Goal: Obtain resource: Download file/media

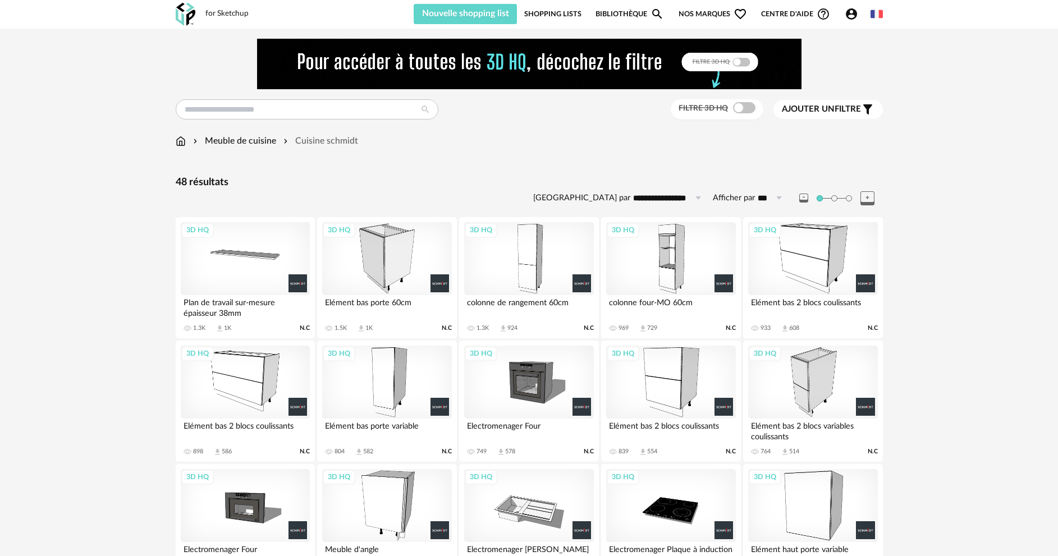
click at [525, 263] on div "3D HQ" at bounding box center [528, 258] width 129 height 73
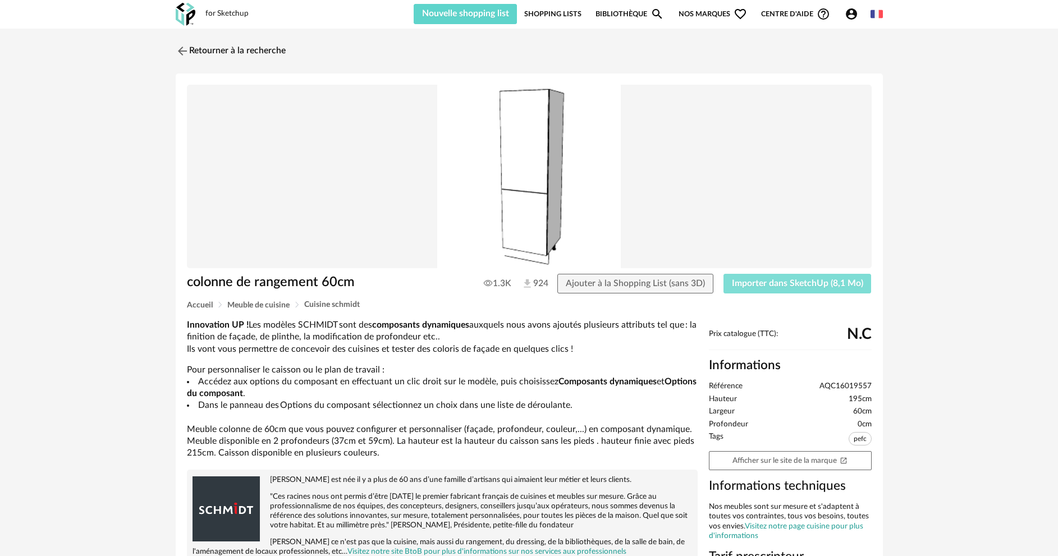
click at [769, 287] on span "Importer dans SketchUp (8,1 Mo)" at bounding box center [797, 283] width 131 height 9
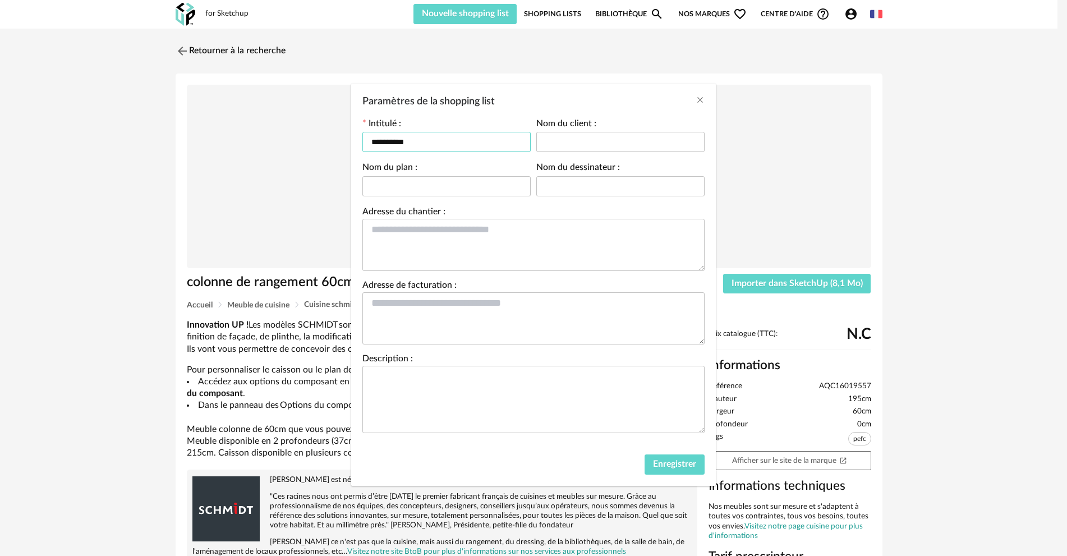
click at [439, 145] on input "**********" at bounding box center [446, 142] width 168 height 20
type input "*"
type input "********"
click at [678, 473] on button "Enregistrer" at bounding box center [675, 464] width 60 height 20
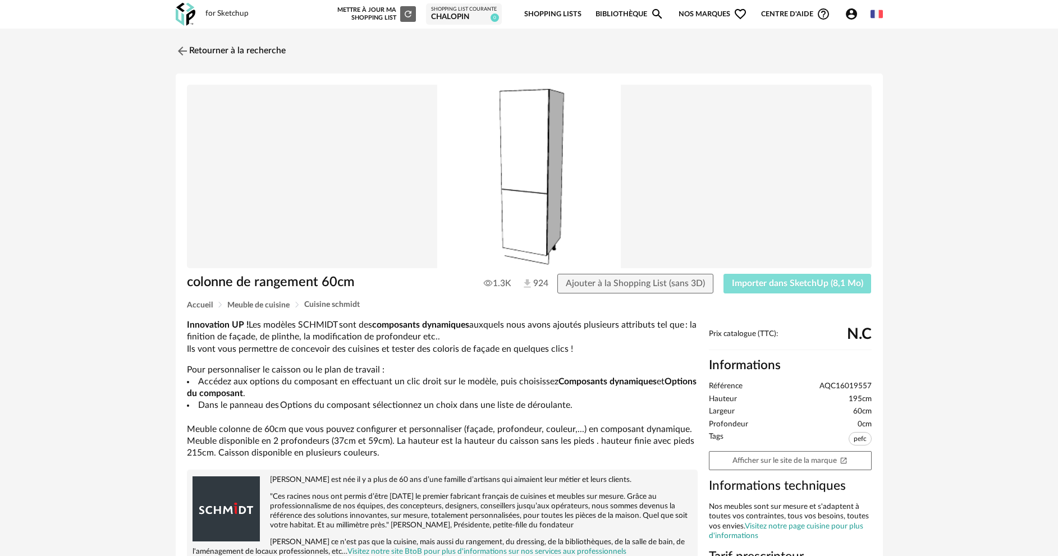
click at [760, 285] on span "Importer dans SketchUp (8,1 Mo)" at bounding box center [797, 283] width 131 height 9
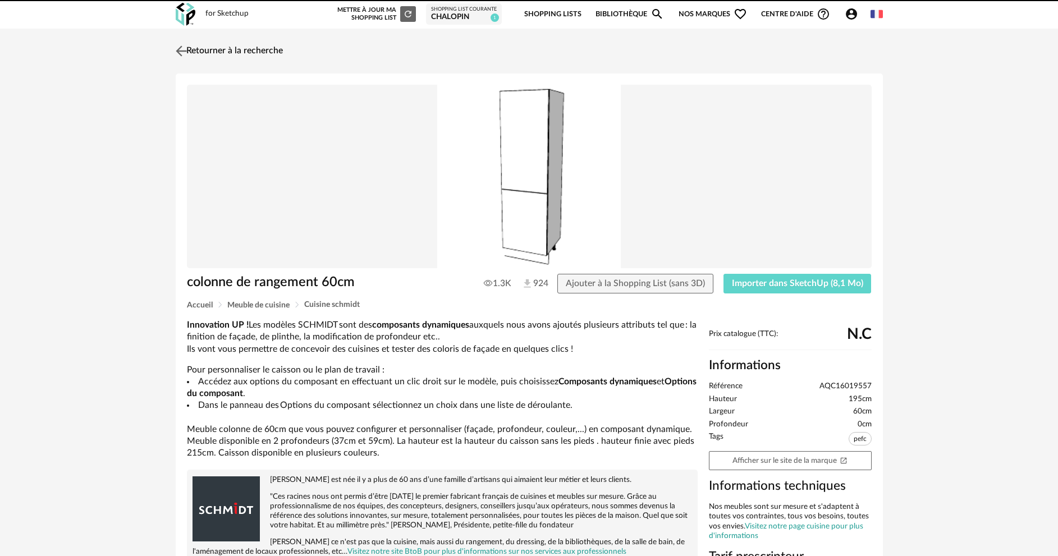
click at [178, 47] on img at bounding box center [181, 51] width 16 height 16
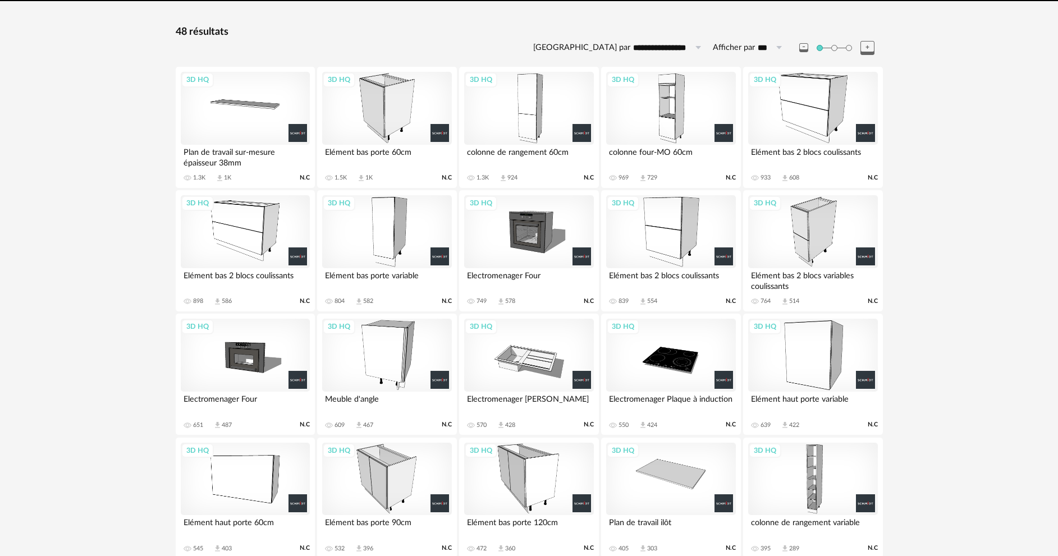
scroll to position [176, 0]
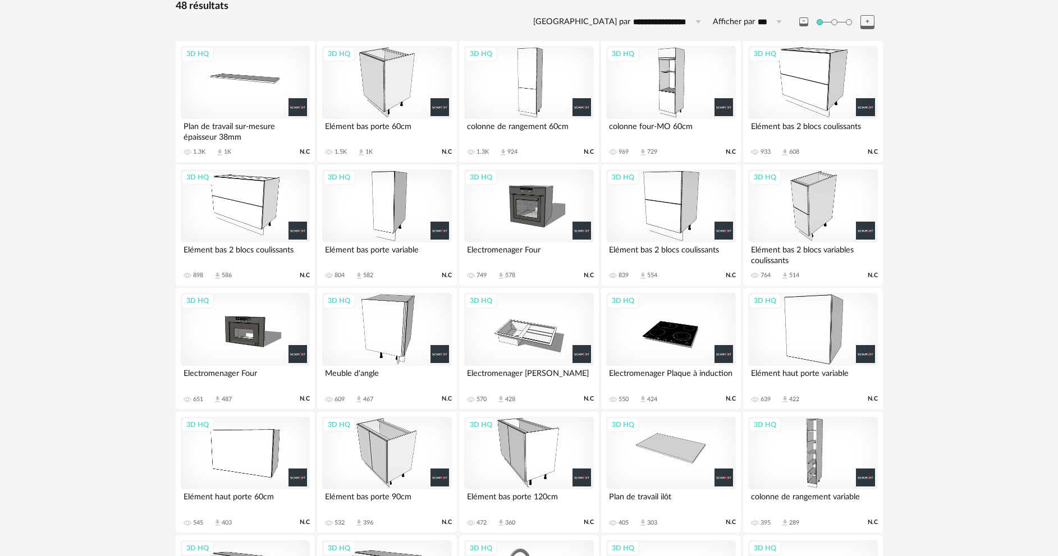
click at [664, 70] on div "3D HQ" at bounding box center [670, 82] width 129 height 73
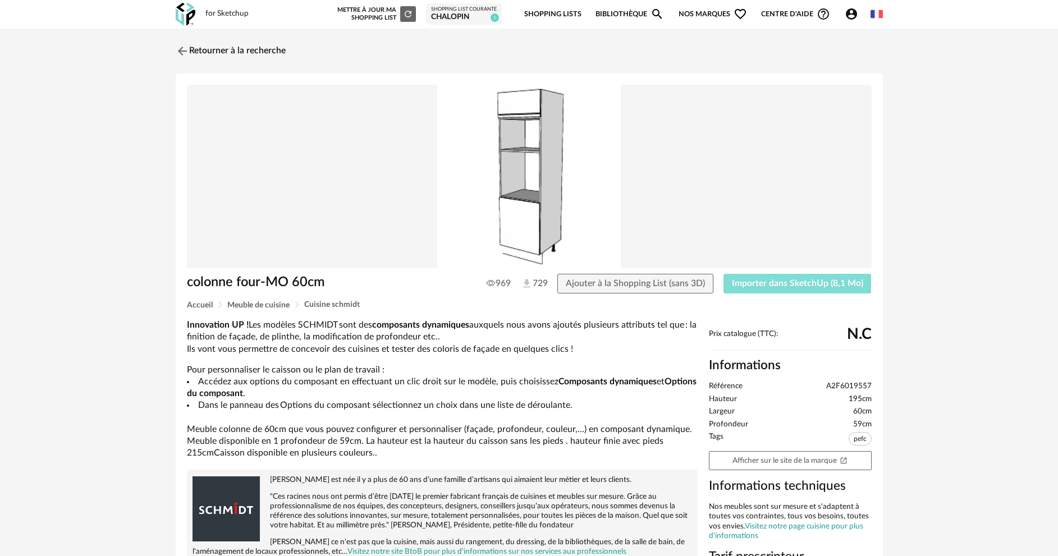
click at [789, 278] on button "Importer dans SketchUp (8,1 Mo)" at bounding box center [797, 284] width 148 height 20
click at [181, 48] on img at bounding box center [181, 51] width 16 height 16
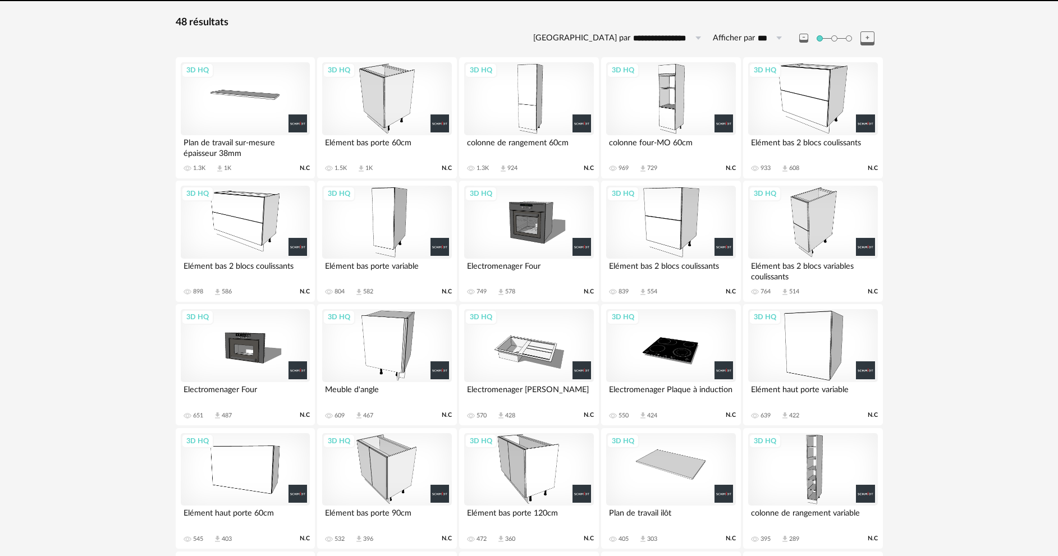
scroll to position [41, 0]
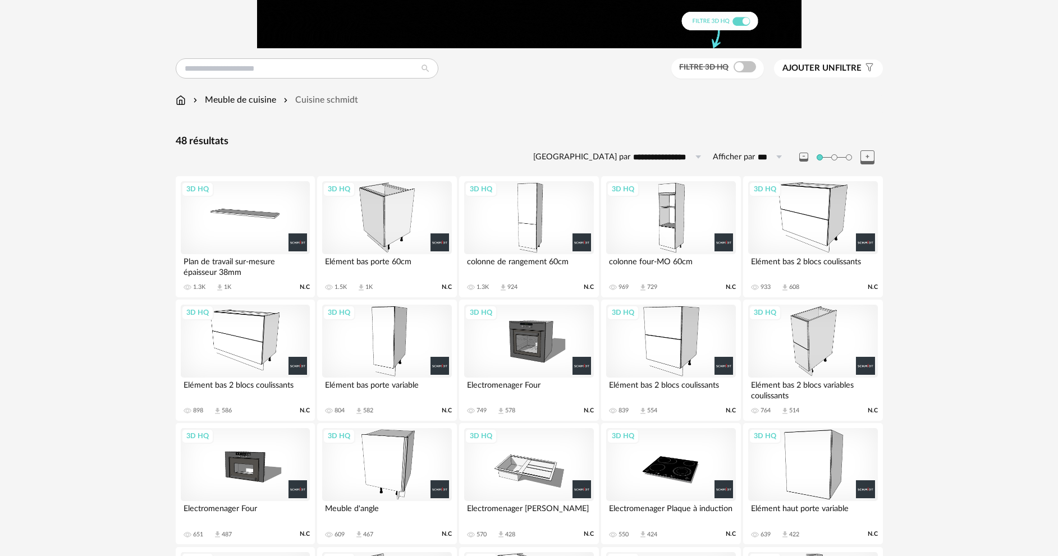
click at [229, 332] on div "3D HQ" at bounding box center [245, 341] width 129 height 73
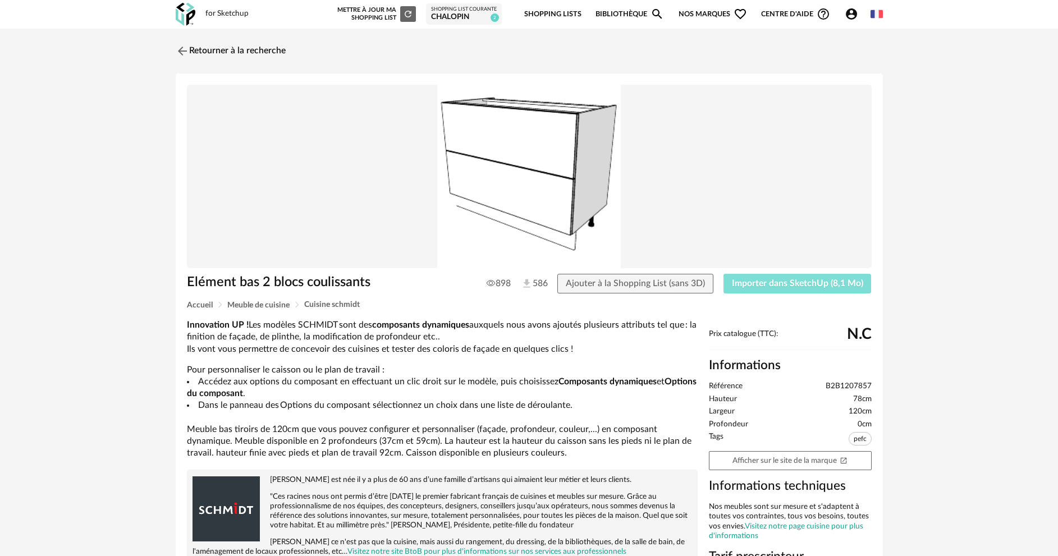
click at [789, 284] on span "Importer dans SketchUp (8,1 Mo)" at bounding box center [797, 283] width 131 height 9
click at [177, 49] on img at bounding box center [181, 51] width 16 height 16
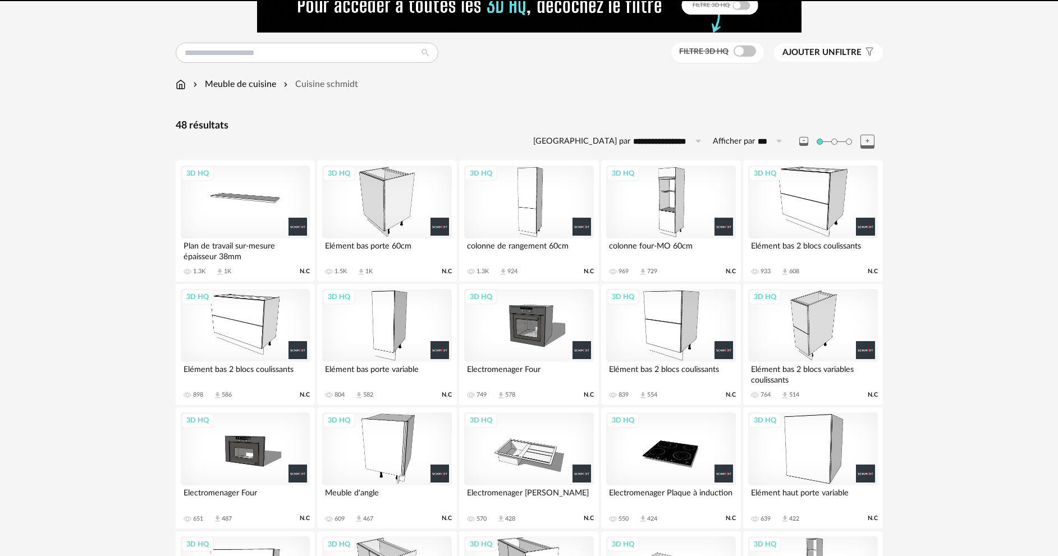
scroll to position [41, 0]
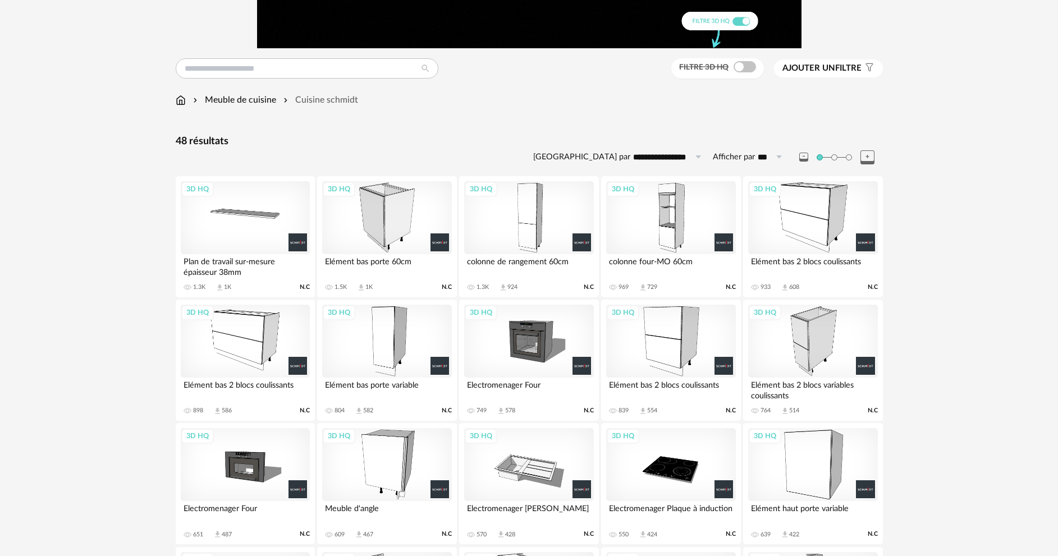
click at [826, 226] on div "3D HQ" at bounding box center [812, 217] width 129 height 73
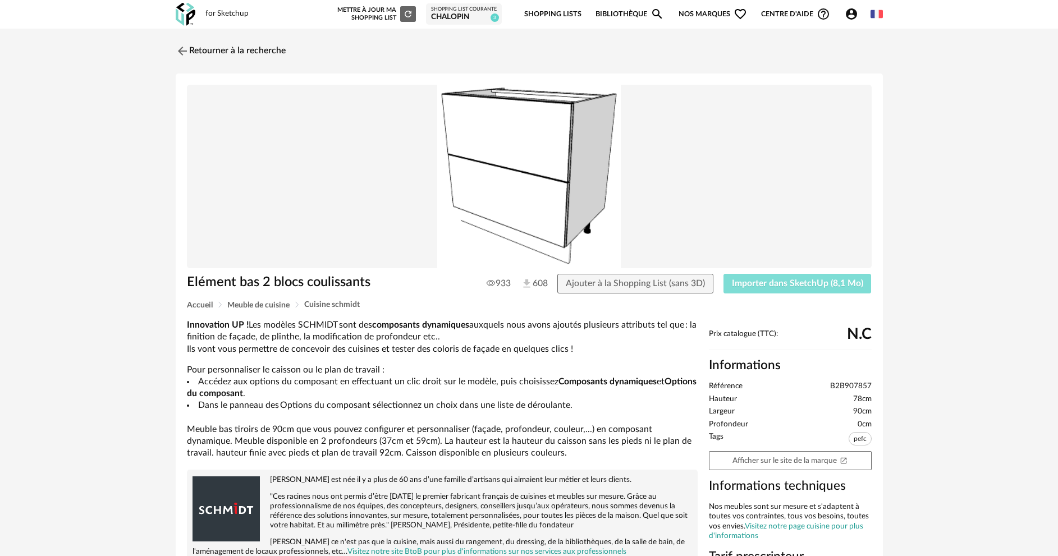
click at [758, 289] on button "Importer dans SketchUp (8,1 Mo)" at bounding box center [797, 284] width 148 height 20
click at [177, 46] on img at bounding box center [181, 51] width 16 height 16
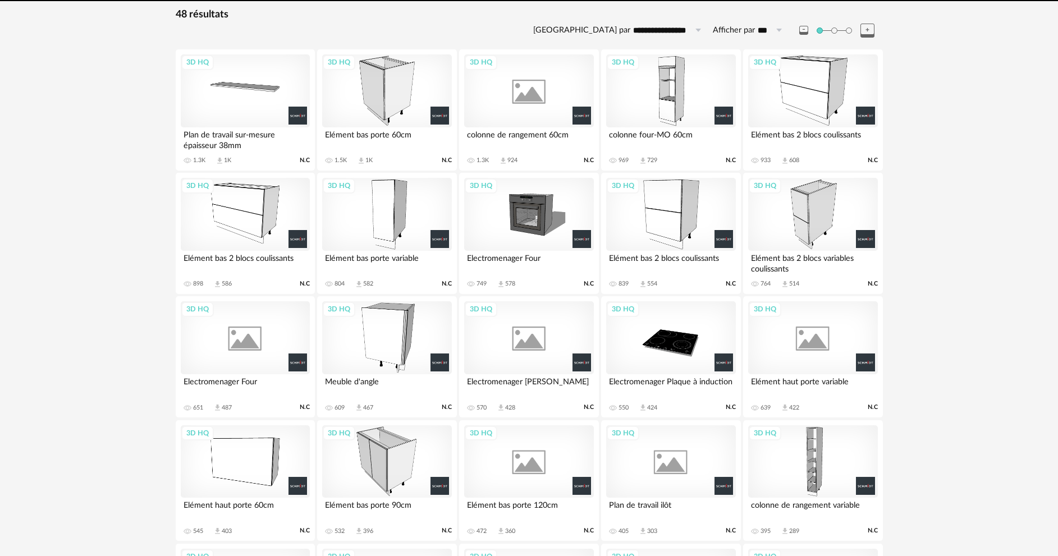
scroll to position [176, 0]
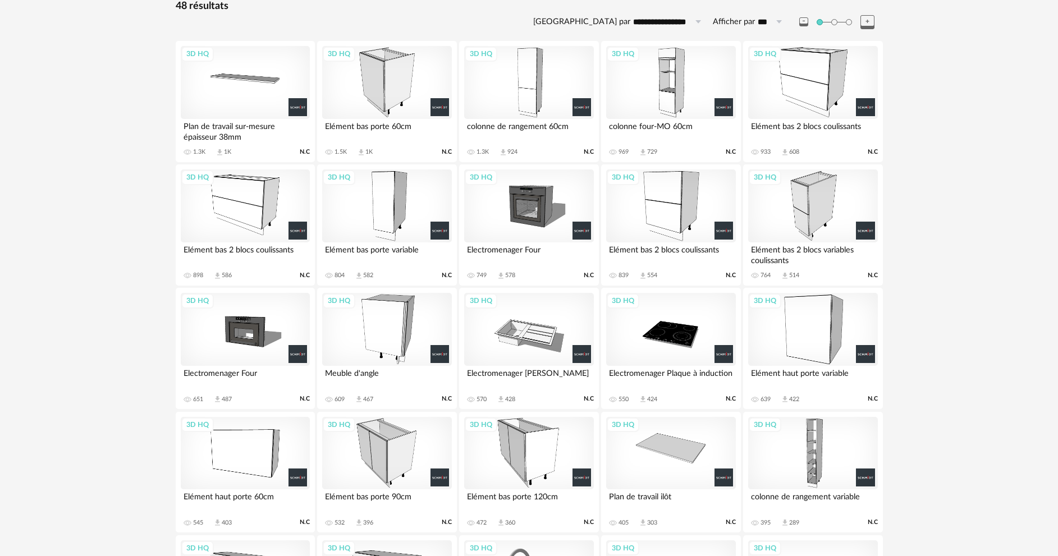
click at [390, 213] on div "3D HQ" at bounding box center [386, 205] width 129 height 73
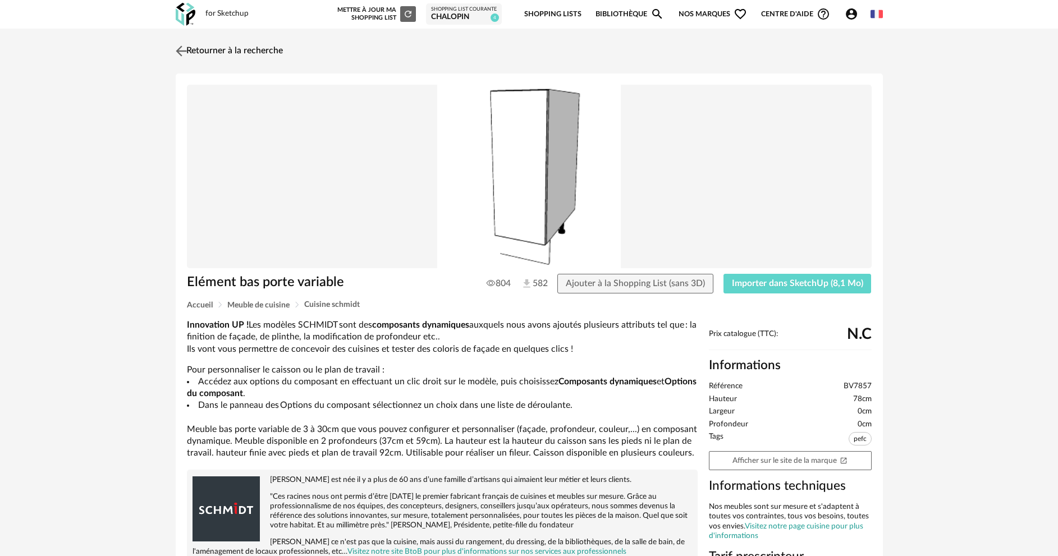
click at [182, 52] on img at bounding box center [181, 51] width 16 height 16
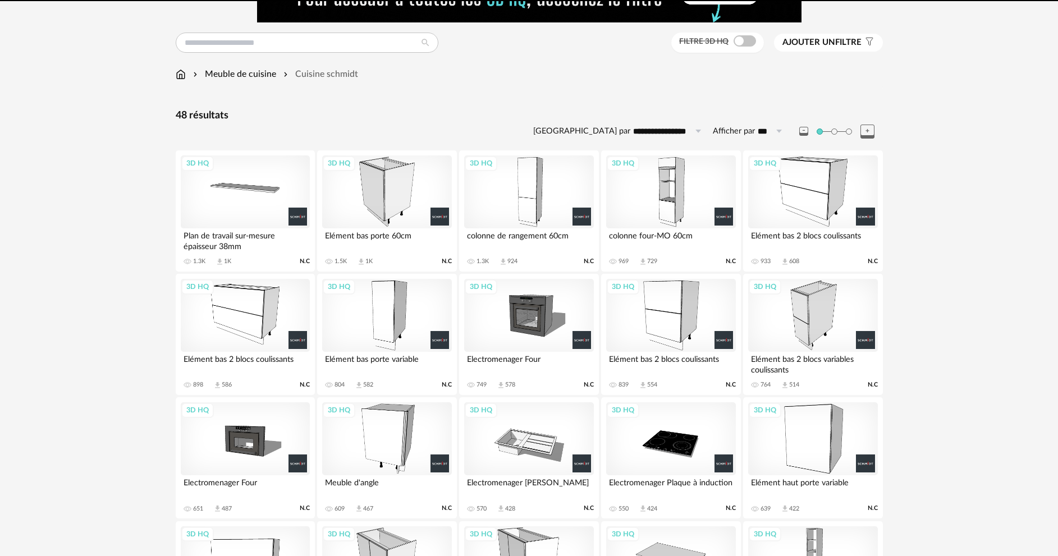
scroll to position [41, 0]
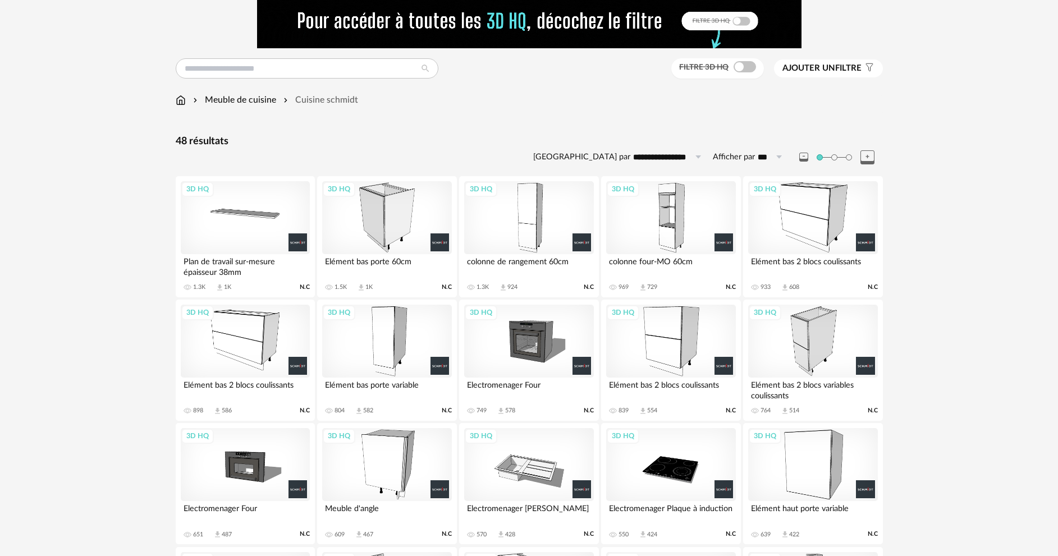
click at [824, 341] on div "3D HQ" at bounding box center [812, 341] width 129 height 73
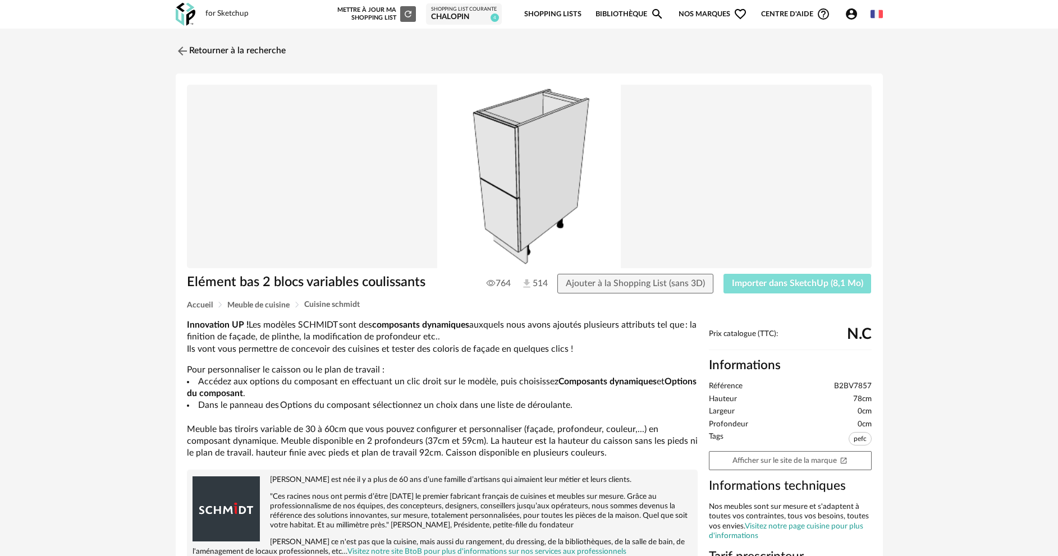
click at [753, 280] on span "Importer dans SketchUp (8,1 Mo)" at bounding box center [797, 283] width 131 height 9
click at [181, 50] on img at bounding box center [181, 51] width 16 height 16
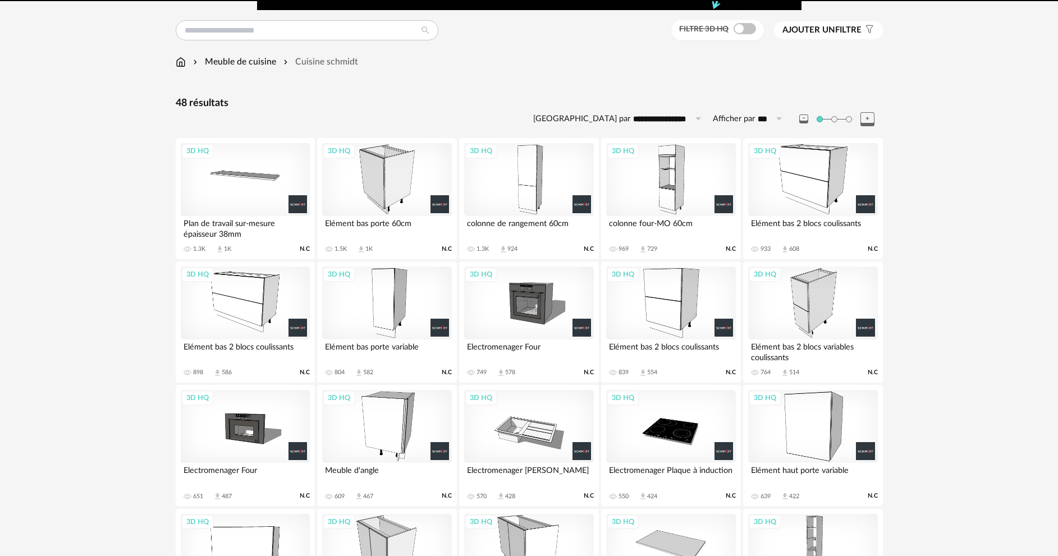
scroll to position [41, 0]
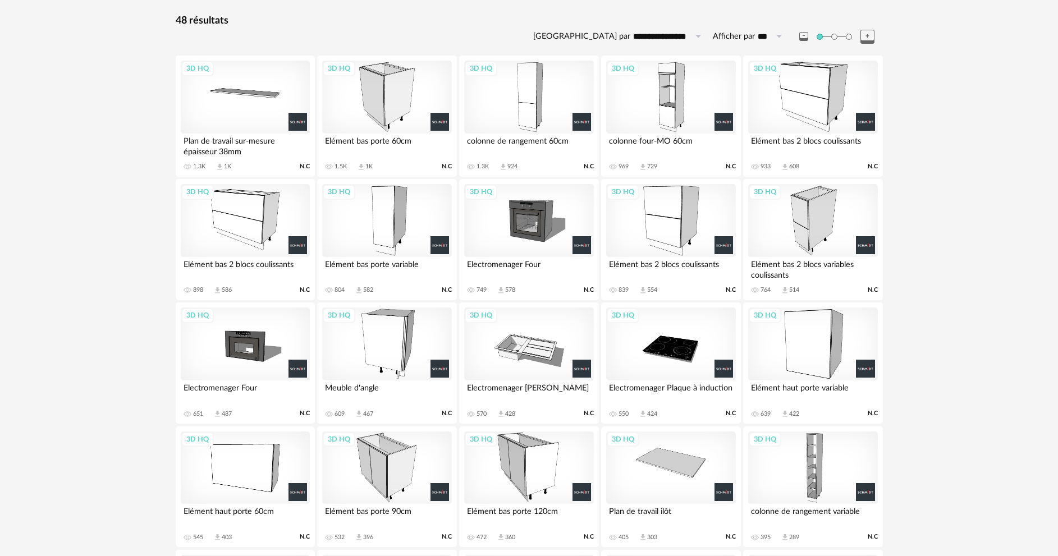
scroll to position [161, 0]
click at [399, 109] on div "3D HQ" at bounding box center [386, 97] width 129 height 73
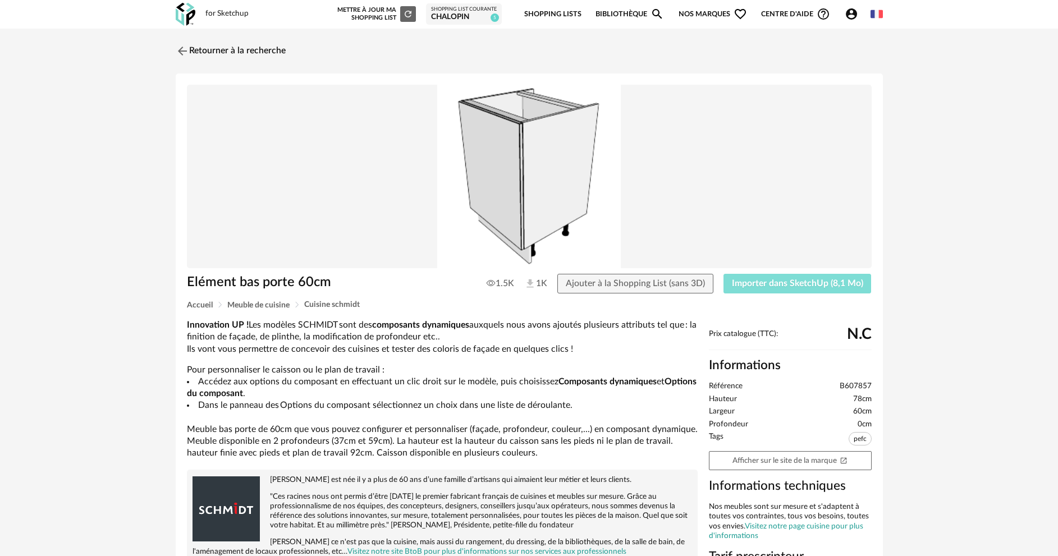
click at [737, 282] on span "Importer dans SketchUp (8,1 Mo)" at bounding box center [797, 283] width 131 height 9
click at [180, 48] on img at bounding box center [181, 51] width 16 height 16
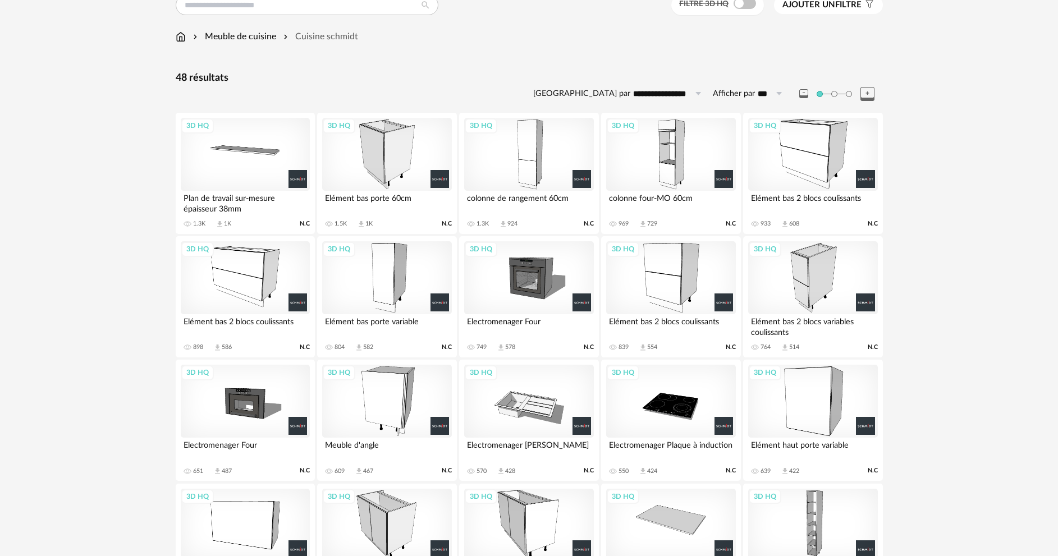
scroll to position [97, 0]
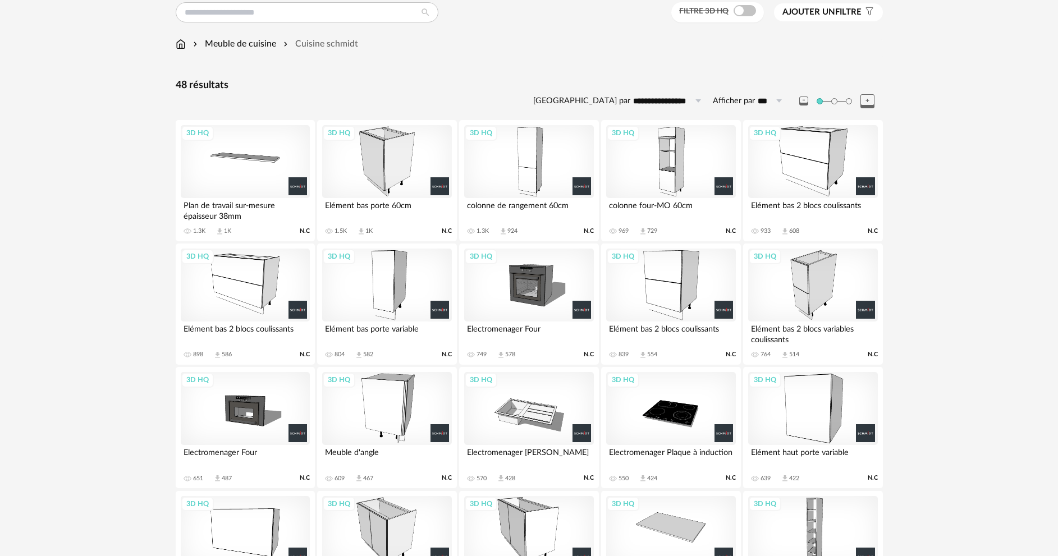
click at [388, 277] on div "3D HQ" at bounding box center [386, 285] width 129 height 73
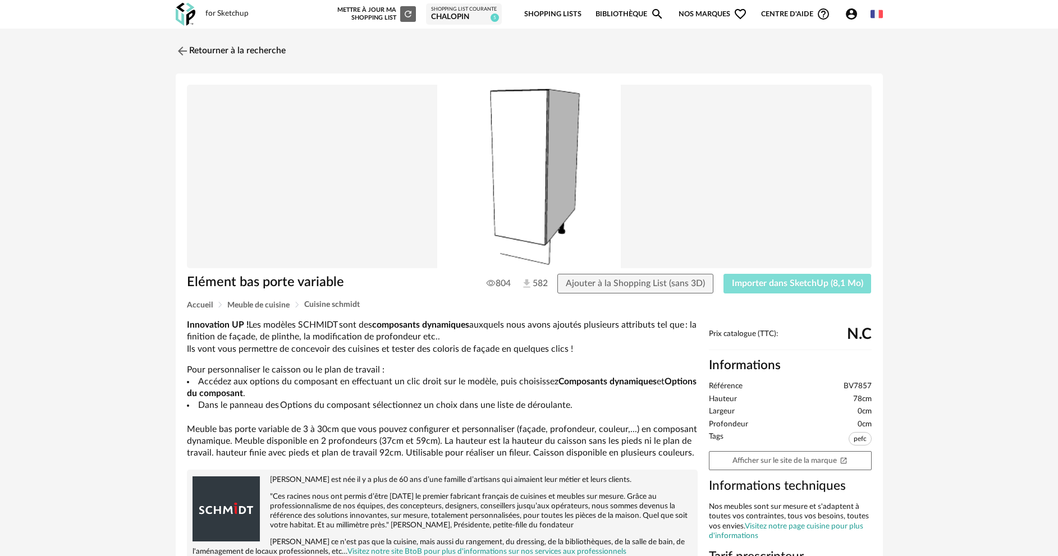
click at [751, 277] on button "Importer dans SketchUp (8,1 Mo)" at bounding box center [797, 284] width 148 height 20
click at [183, 53] on img at bounding box center [181, 51] width 16 height 16
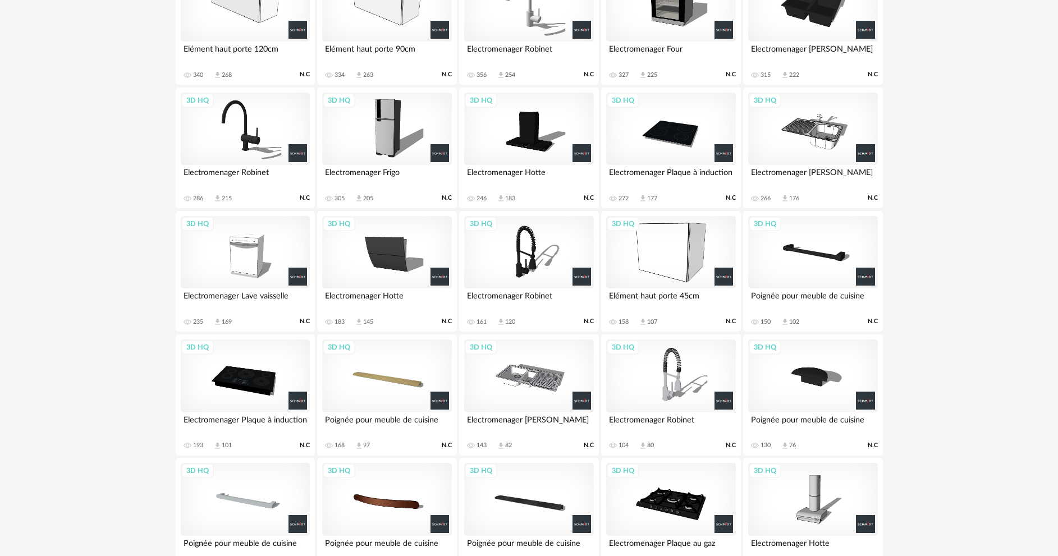
scroll to position [748, 0]
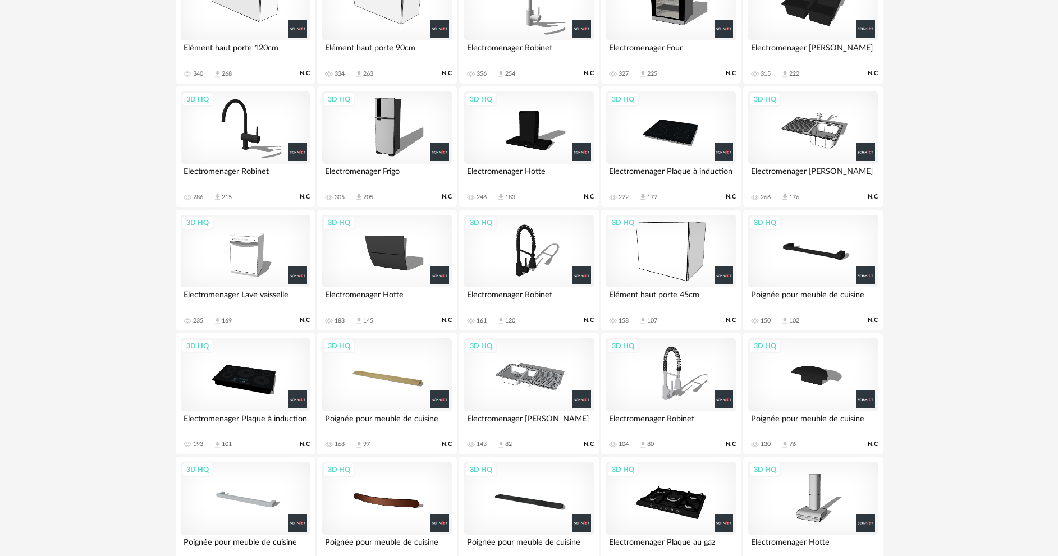
click at [250, 269] on div "3D HQ" at bounding box center [245, 251] width 129 height 73
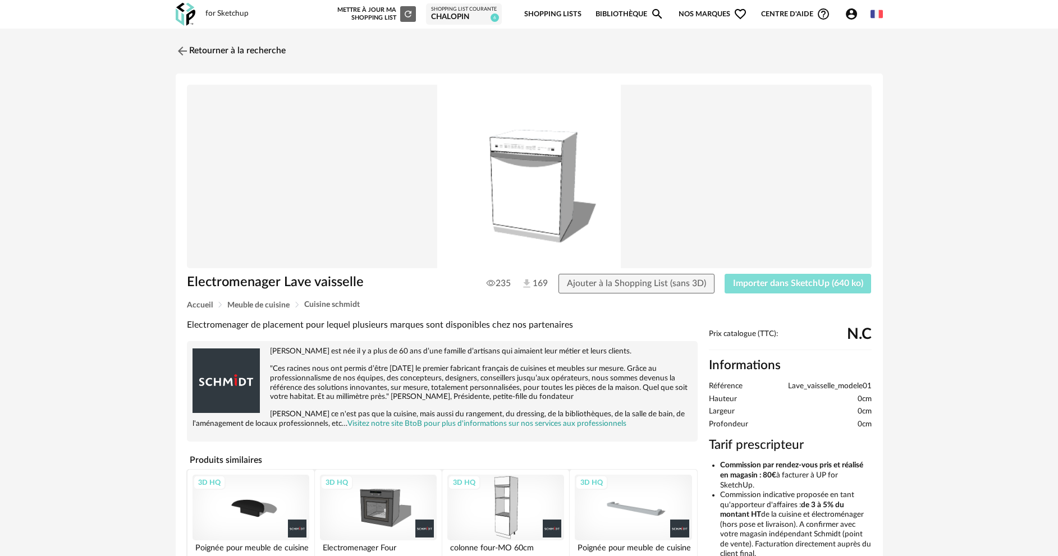
click at [792, 283] on span "Importer dans SketchUp (640 ko)" at bounding box center [798, 283] width 130 height 9
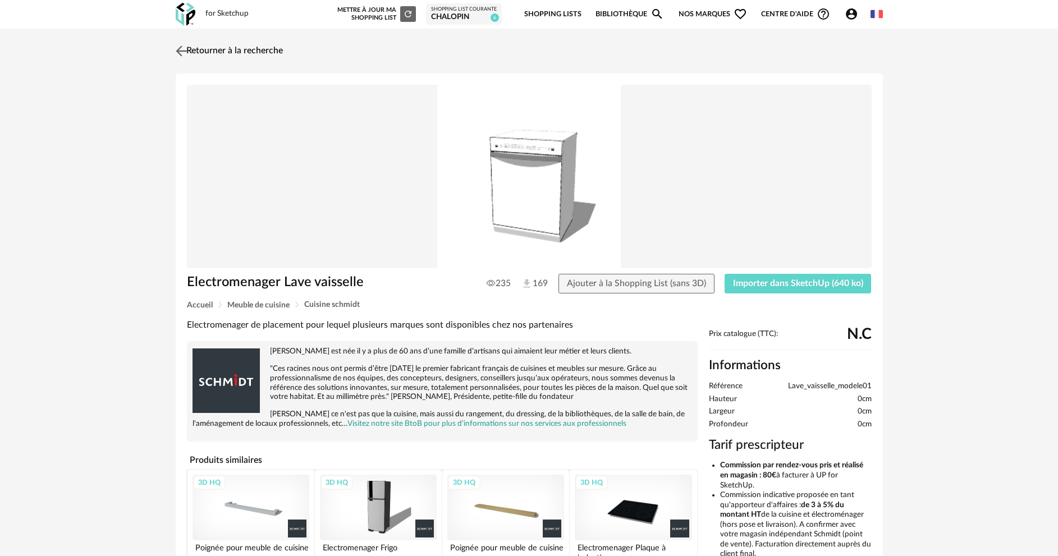
click at [186, 45] on img at bounding box center [181, 51] width 16 height 16
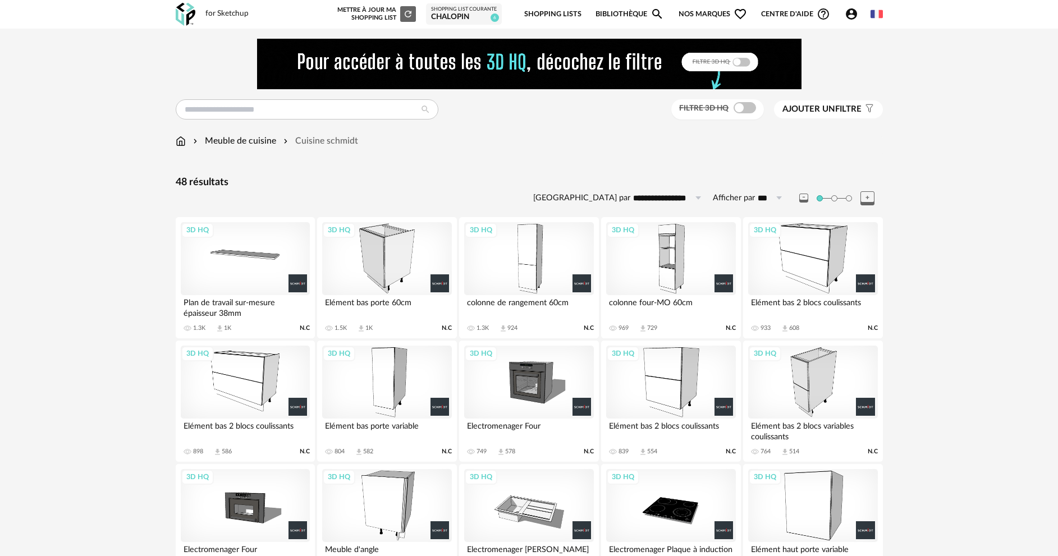
click at [248, 270] on div "3D HQ" at bounding box center [245, 258] width 129 height 73
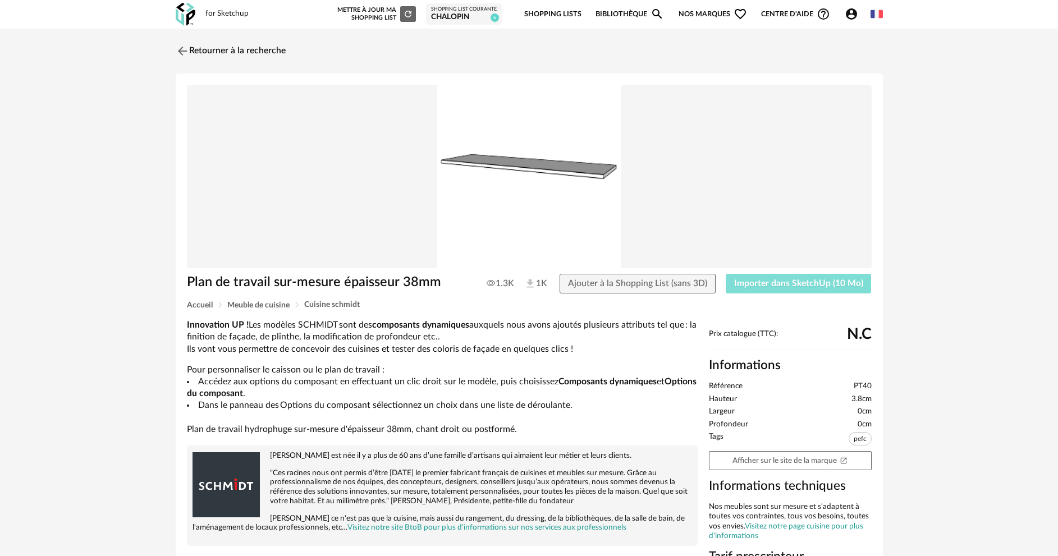
click at [794, 284] on span "Importer dans SketchUp (10 Mo)" at bounding box center [798, 283] width 129 height 9
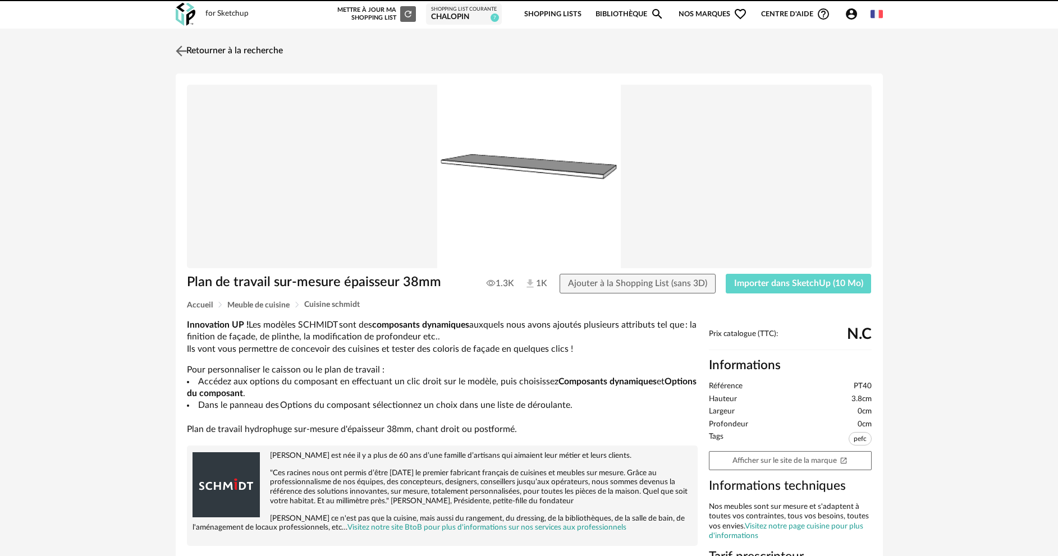
click at [185, 44] on img at bounding box center [181, 51] width 16 height 16
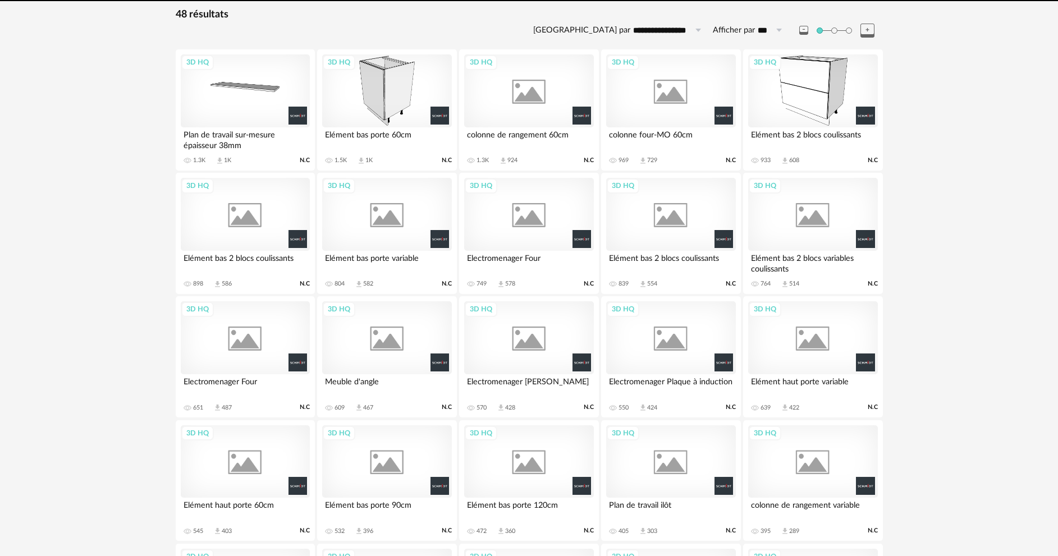
scroll to position [176, 0]
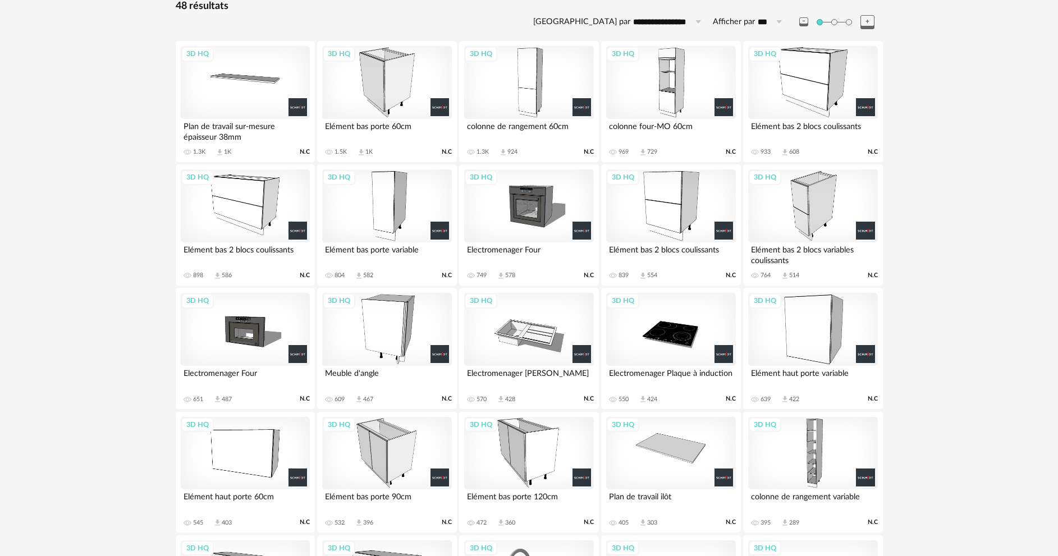
click at [530, 210] on div "3D HQ" at bounding box center [528, 205] width 129 height 73
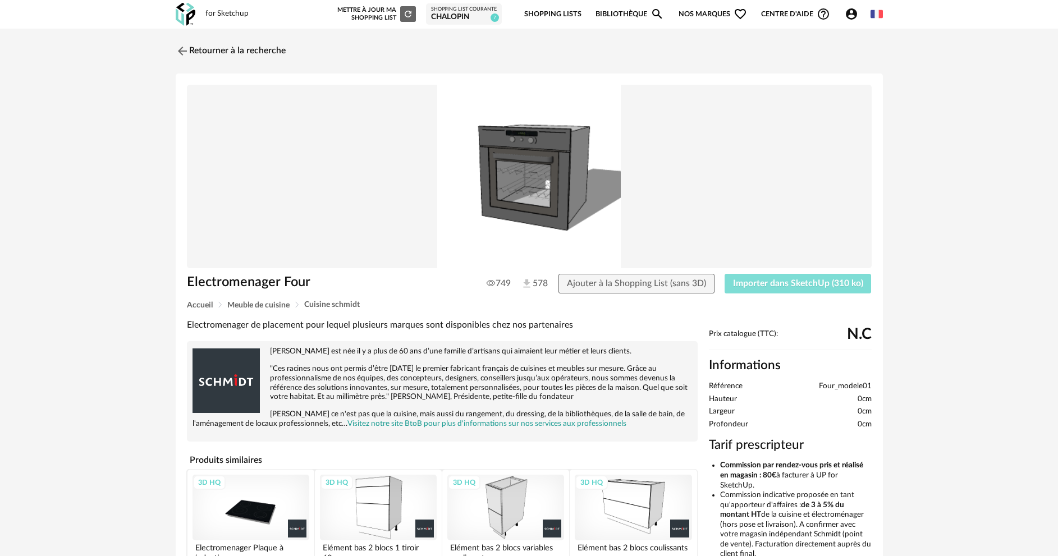
click at [770, 286] on span "Importer dans SketchUp (310 ko)" at bounding box center [798, 283] width 130 height 9
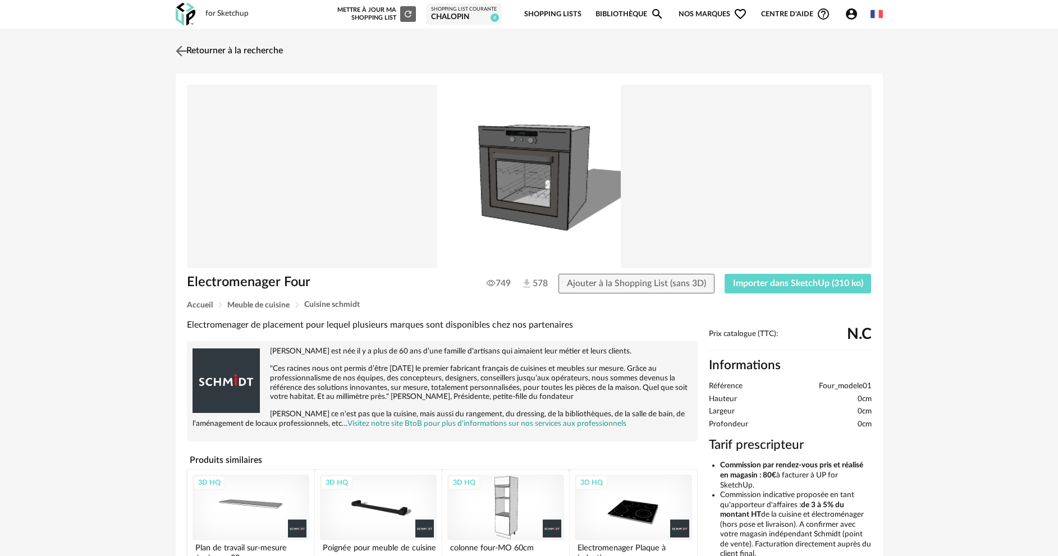
click at [179, 52] on img at bounding box center [181, 51] width 16 height 16
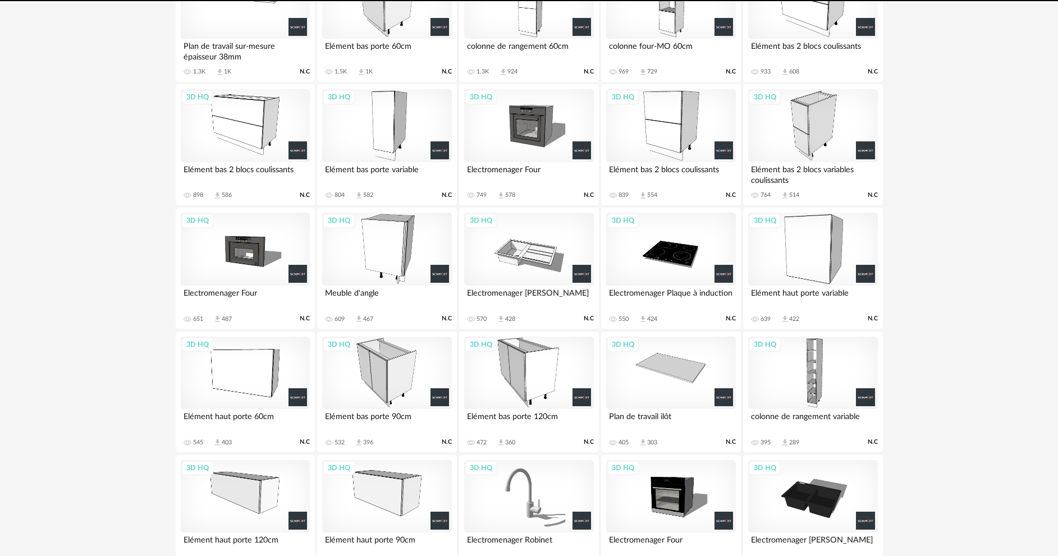
scroll to position [300, 0]
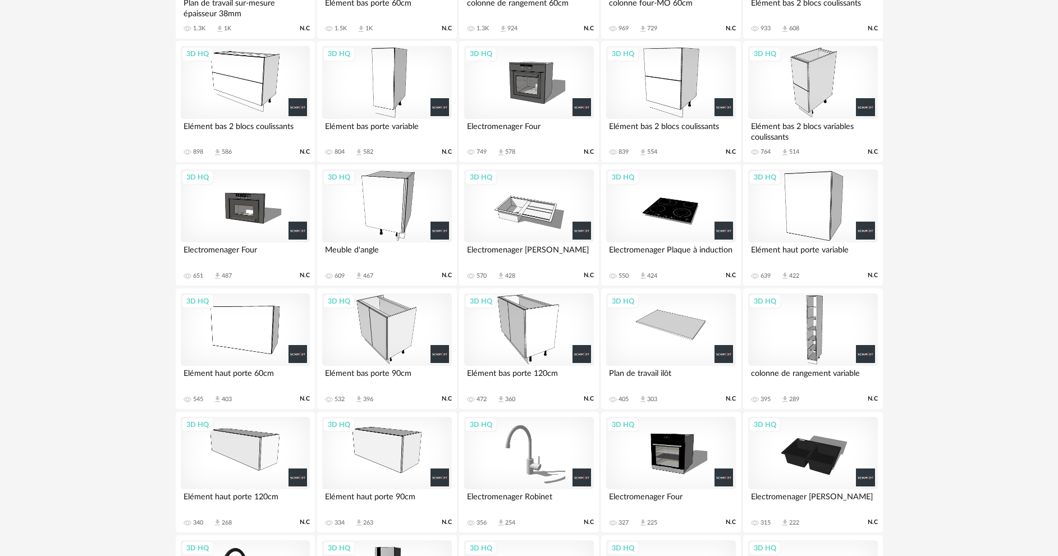
click at [252, 215] on div "3D HQ" at bounding box center [245, 205] width 129 height 73
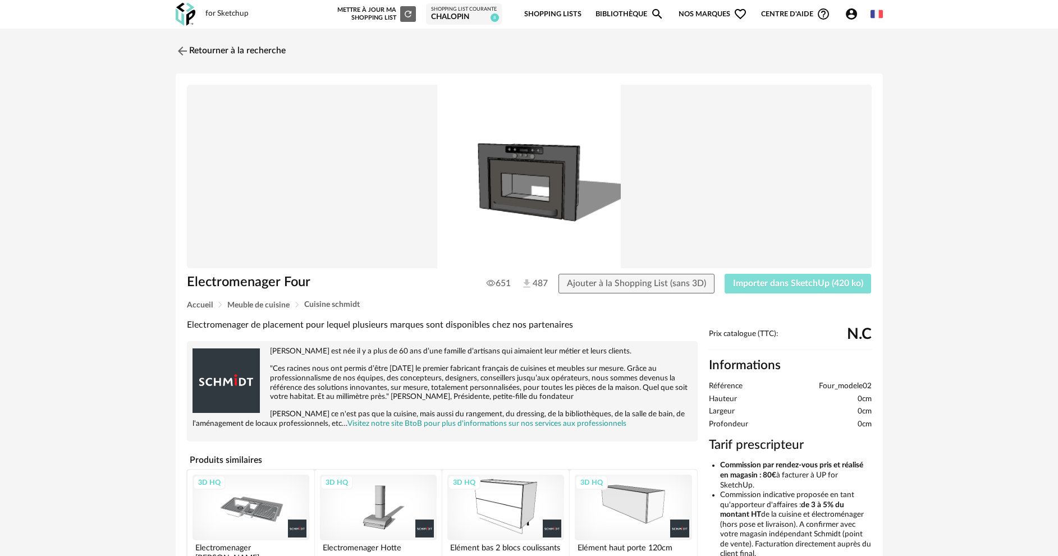
click at [784, 279] on span "Importer dans SketchUp (420 ko)" at bounding box center [798, 283] width 130 height 9
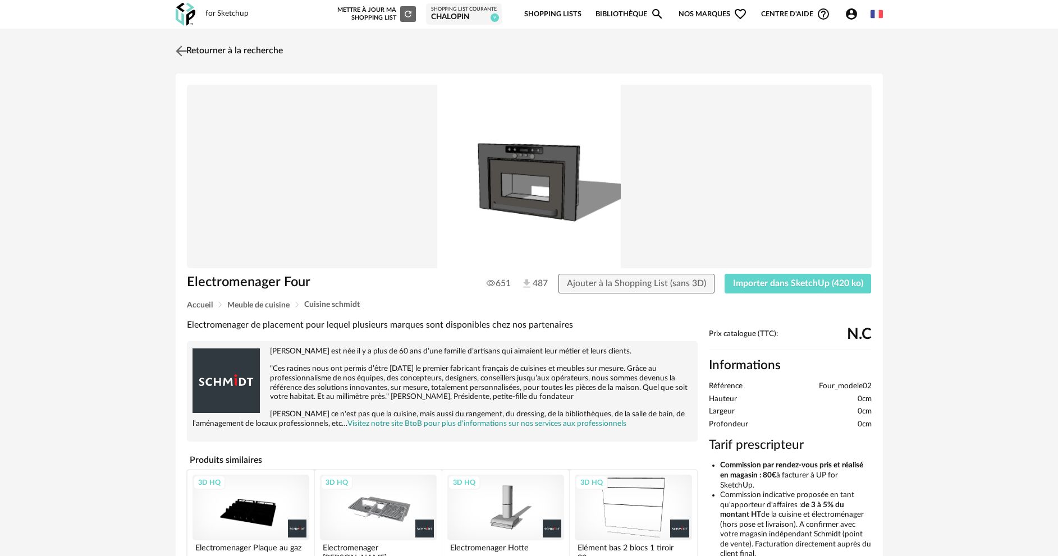
click at [183, 55] on img at bounding box center [181, 51] width 16 height 16
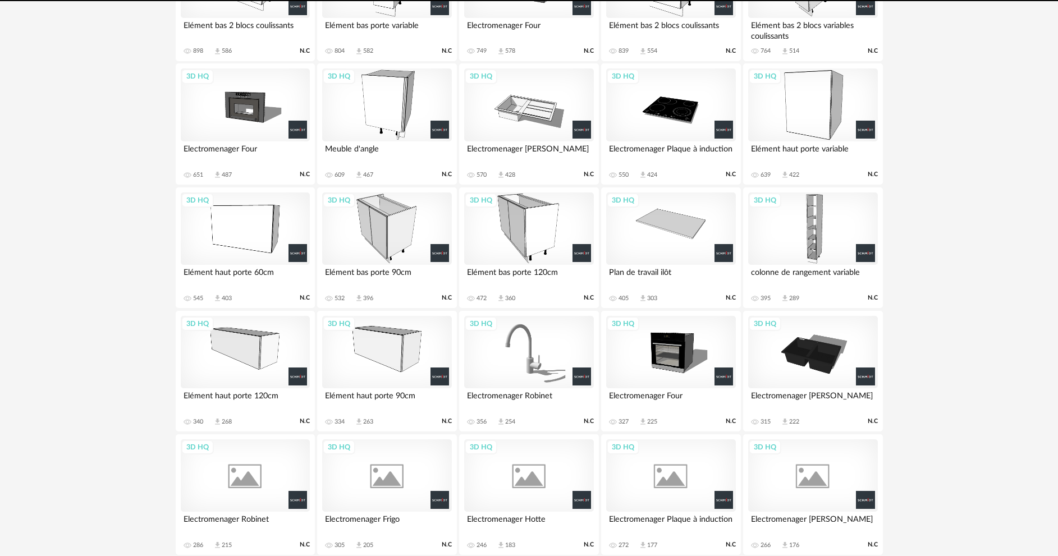
scroll to position [423, 0]
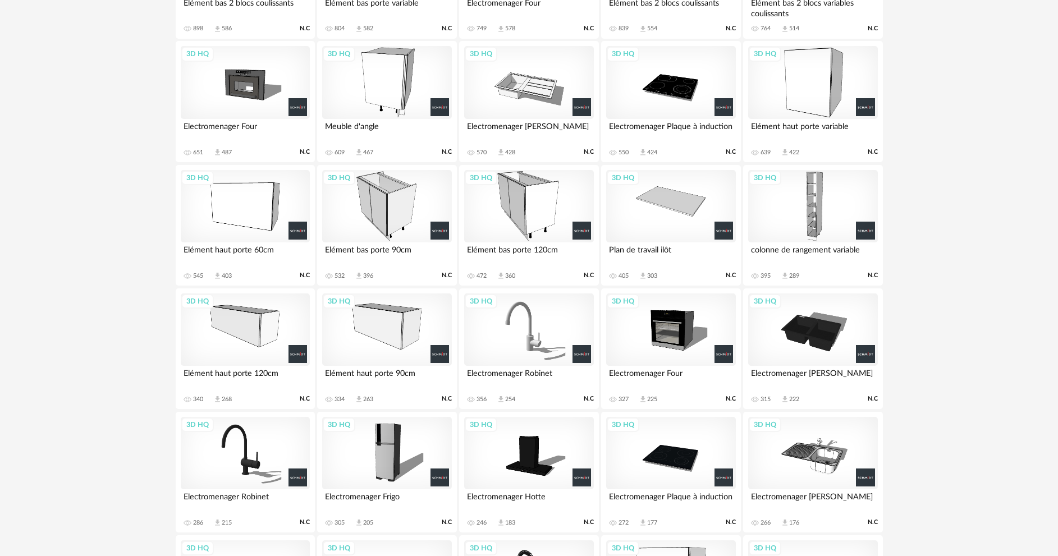
click at [680, 339] on div "3D HQ" at bounding box center [670, 329] width 129 height 73
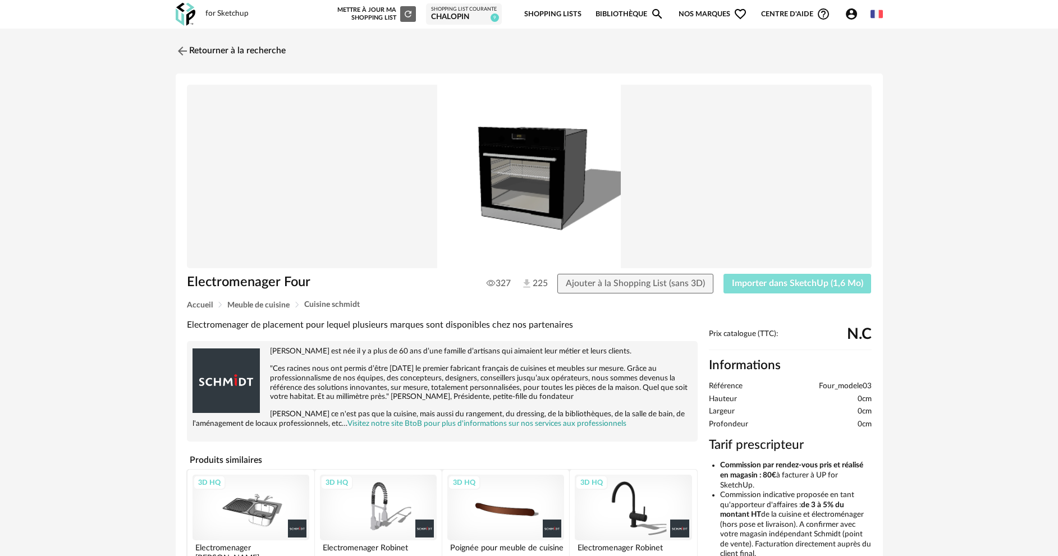
click at [783, 281] on span "Importer dans SketchUp (1,6 Mo)" at bounding box center [797, 283] width 131 height 9
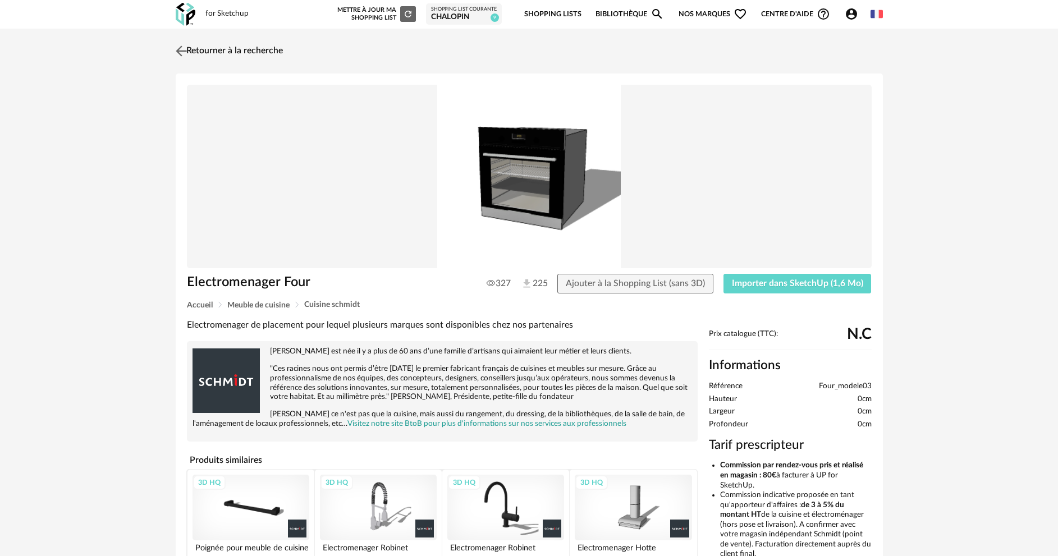
click at [187, 47] on img at bounding box center [181, 51] width 16 height 16
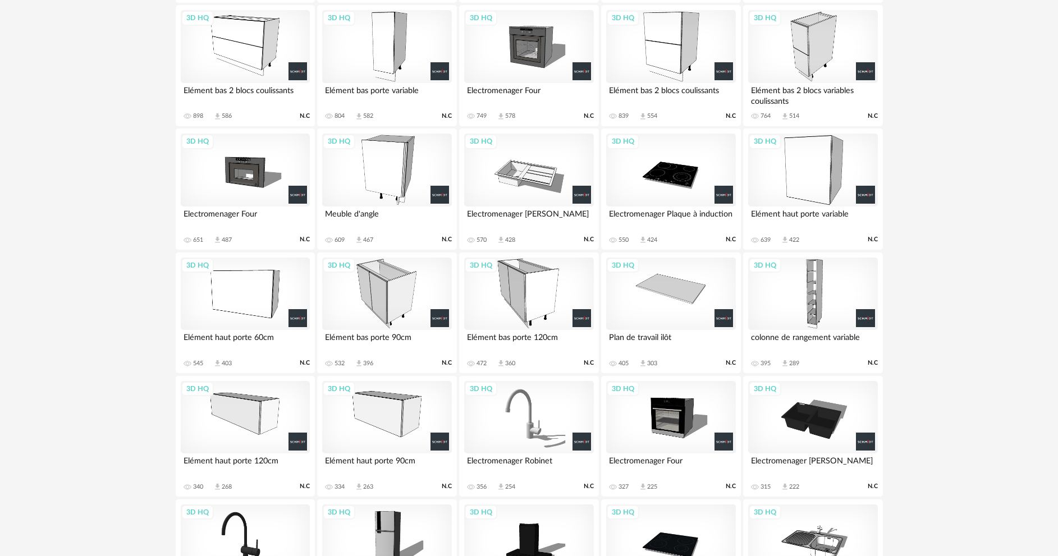
scroll to position [165, 0]
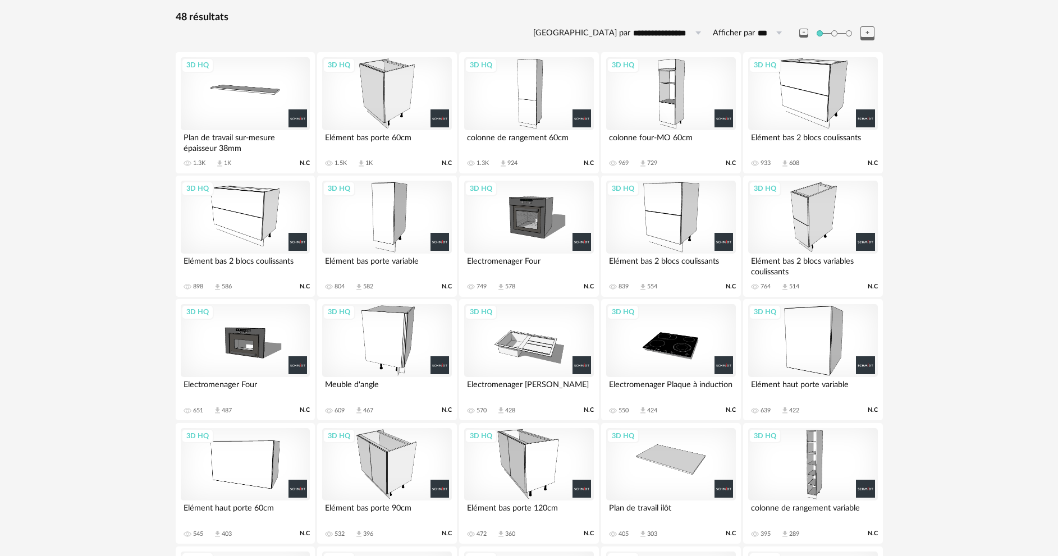
click at [525, 215] on div "3D HQ" at bounding box center [528, 217] width 129 height 73
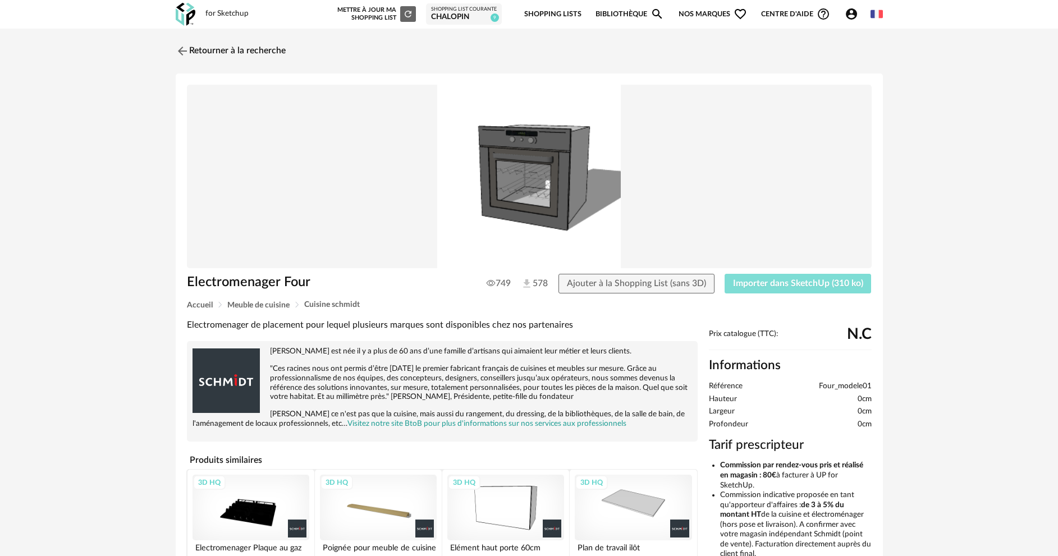
click at [766, 279] on span "Importer dans SketchUp (310 ko)" at bounding box center [798, 283] width 130 height 9
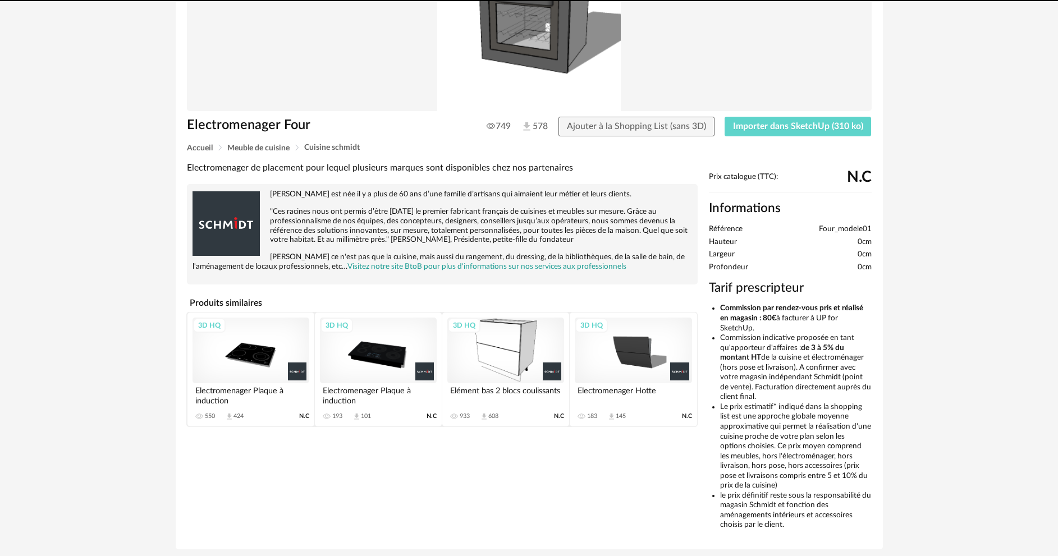
scroll to position [195, 0]
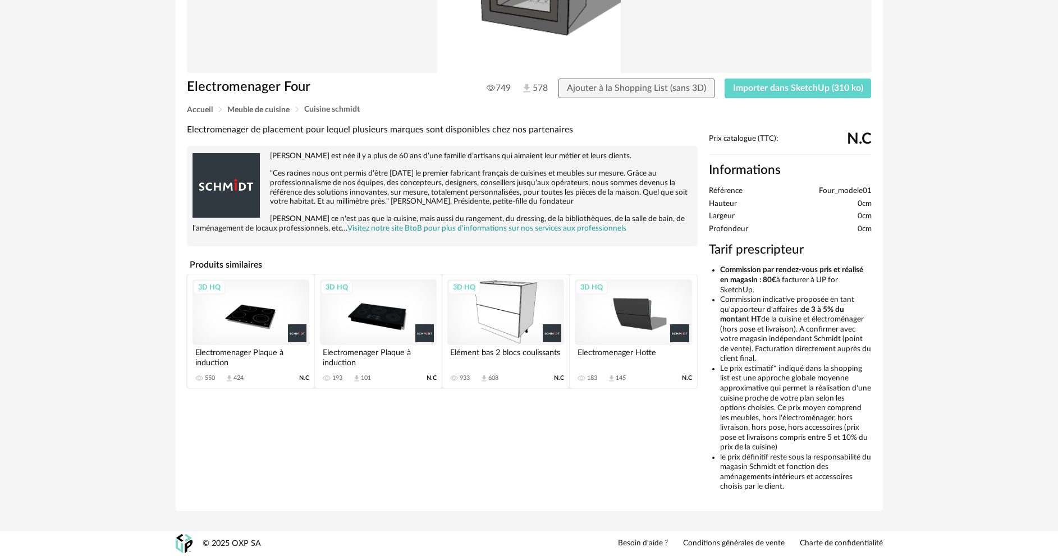
click at [237, 319] on div "3D HQ" at bounding box center [250, 312] width 117 height 66
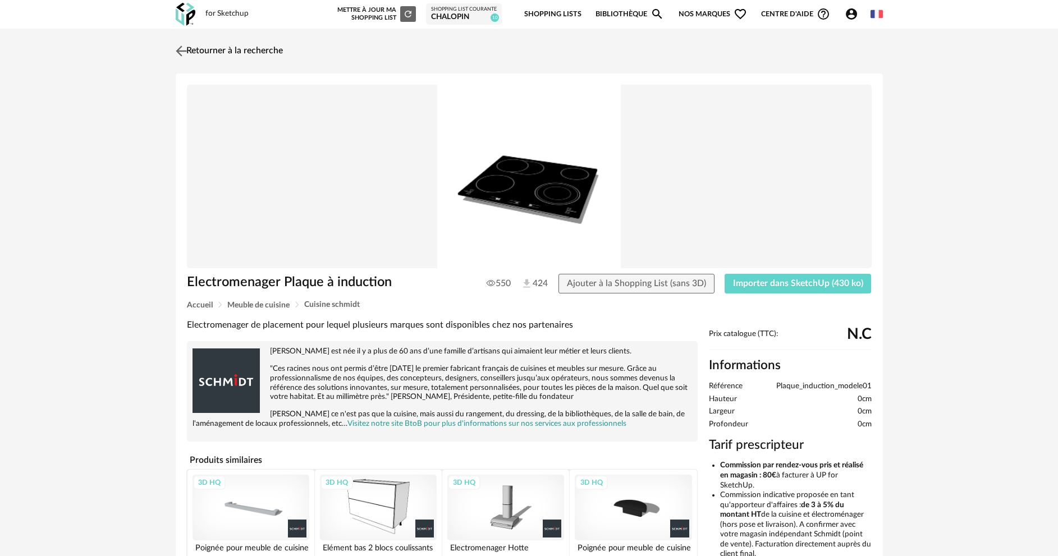
click at [176, 52] on img at bounding box center [181, 51] width 16 height 16
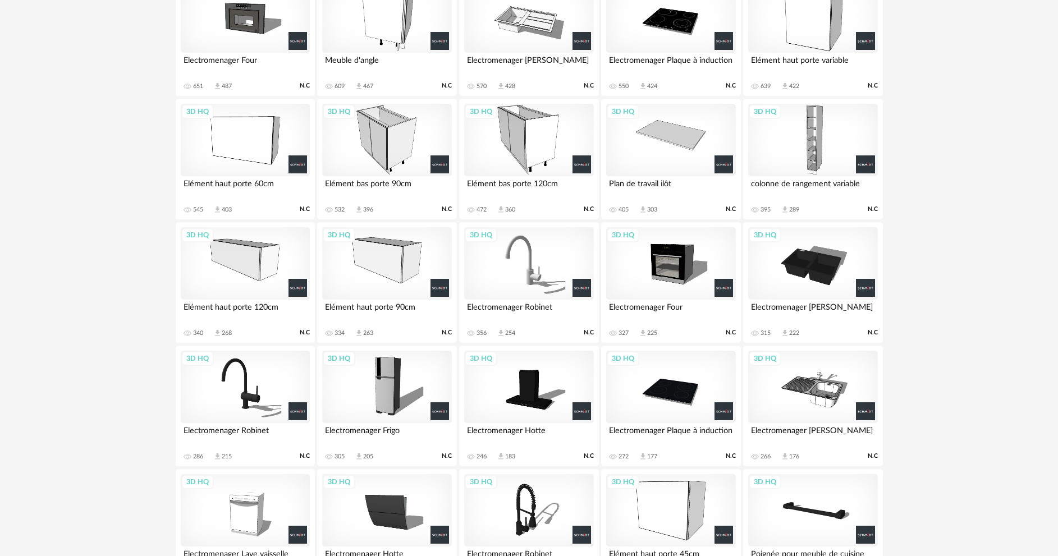
scroll to position [647, 0]
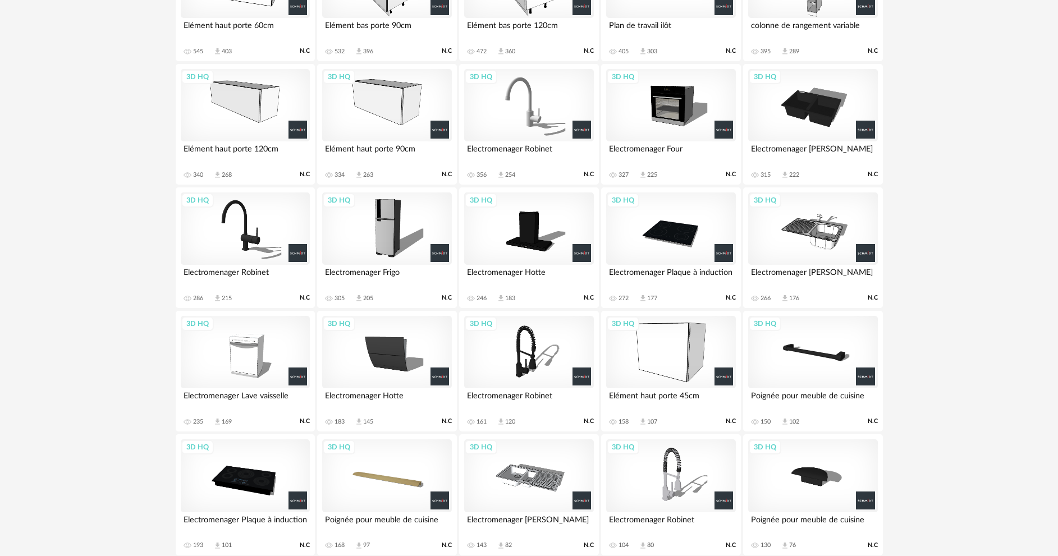
click at [243, 481] on div "3D HQ" at bounding box center [245, 475] width 129 height 73
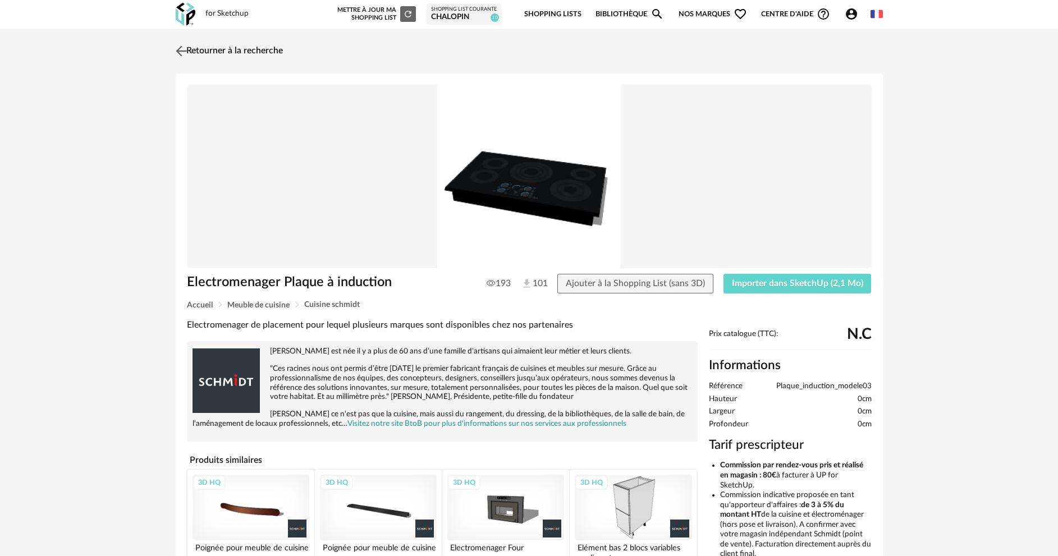
click at [180, 49] on img at bounding box center [181, 51] width 16 height 16
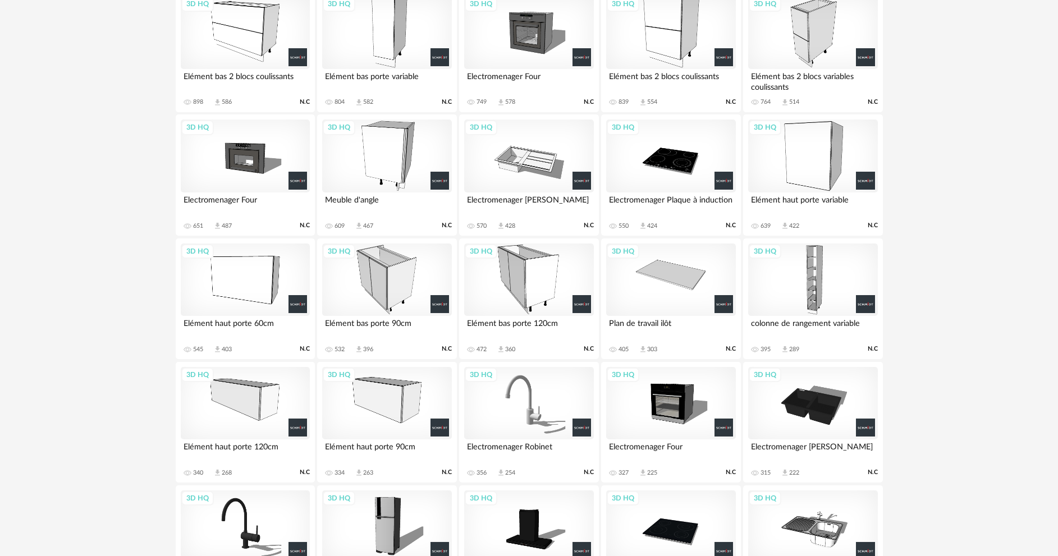
scroll to position [344, 0]
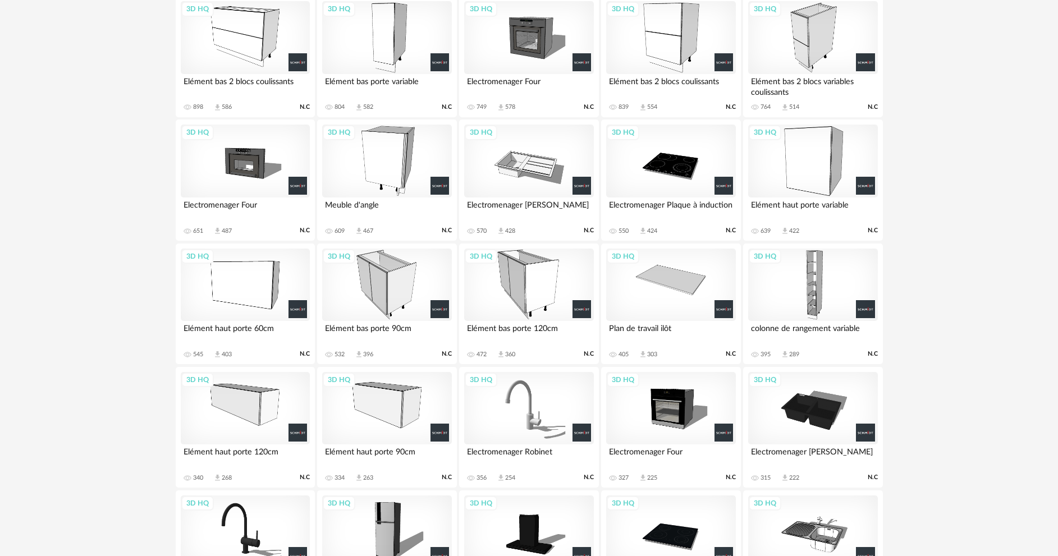
click at [664, 169] on div "3D HQ" at bounding box center [670, 161] width 129 height 73
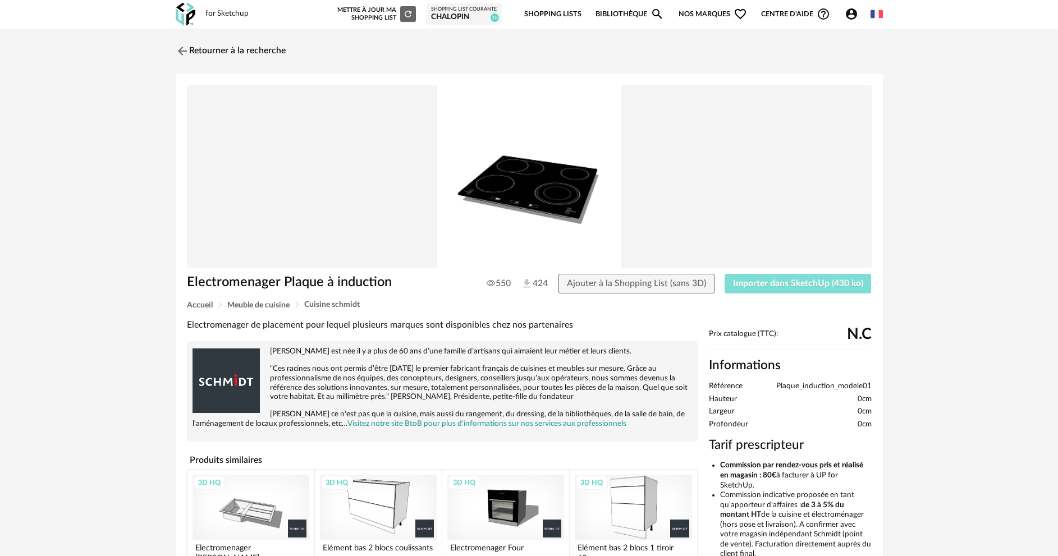
click at [774, 287] on span "Importer dans SketchUp (430 ko)" at bounding box center [798, 283] width 130 height 9
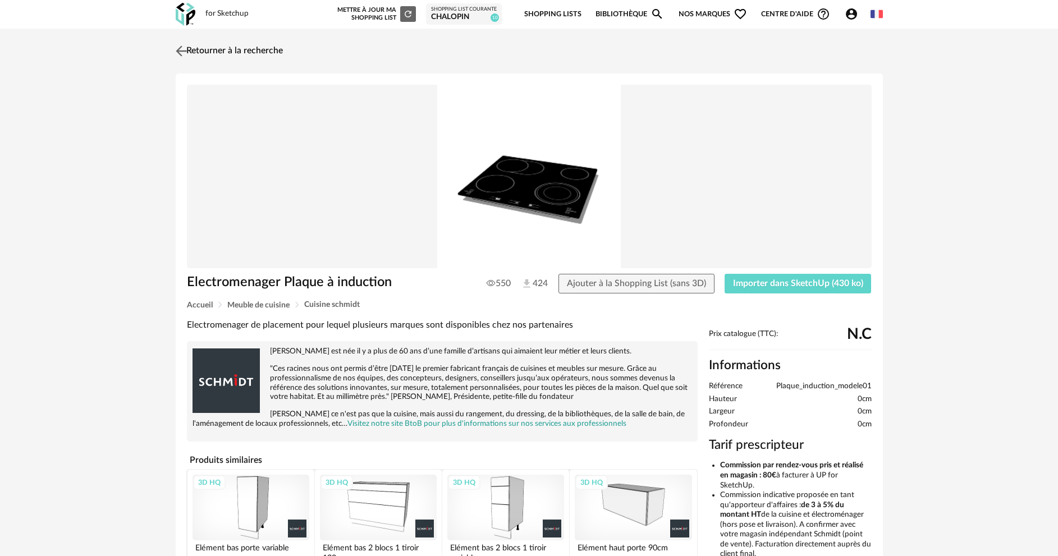
click at [187, 53] on img at bounding box center [181, 51] width 16 height 16
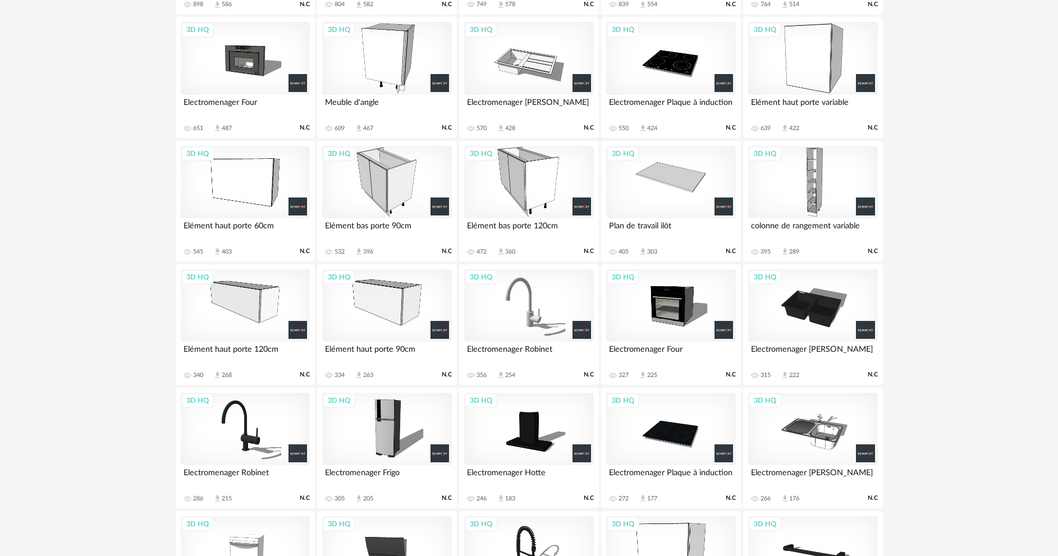
scroll to position [434, 0]
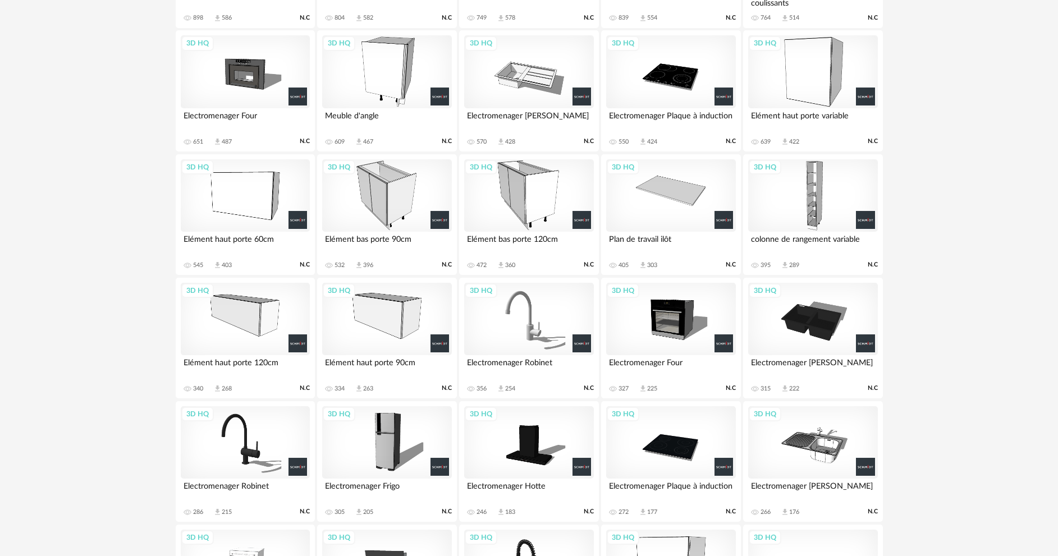
click at [253, 316] on div "3D HQ" at bounding box center [245, 319] width 129 height 73
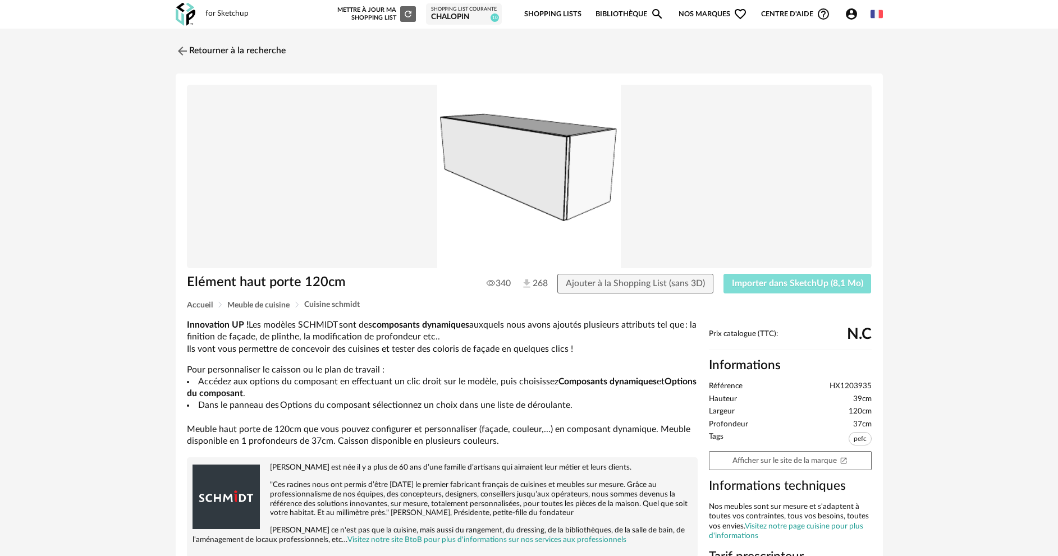
click at [754, 283] on span "Importer dans SketchUp (8,1 Mo)" at bounding box center [797, 283] width 131 height 9
click at [180, 47] on img at bounding box center [181, 51] width 16 height 16
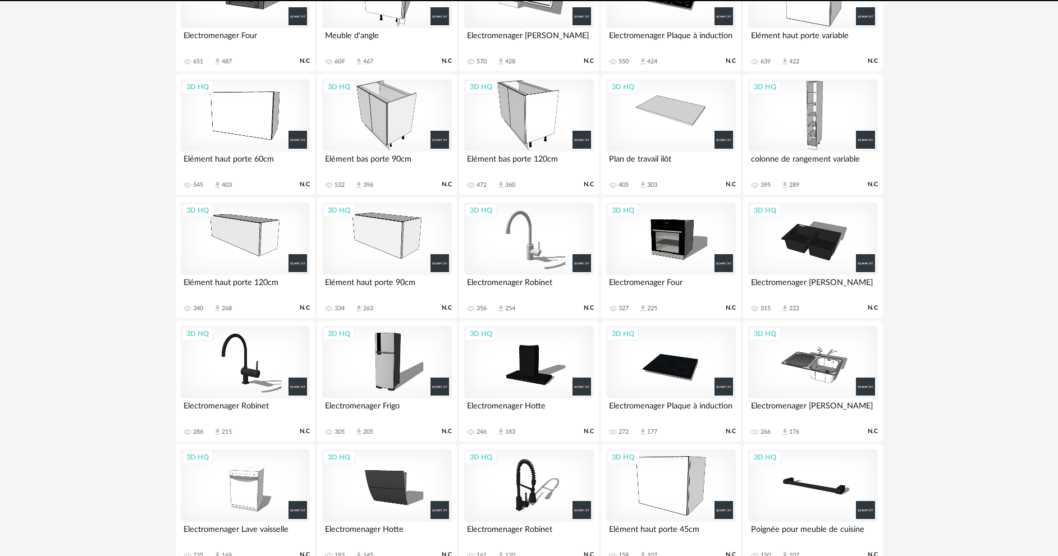
scroll to position [670, 0]
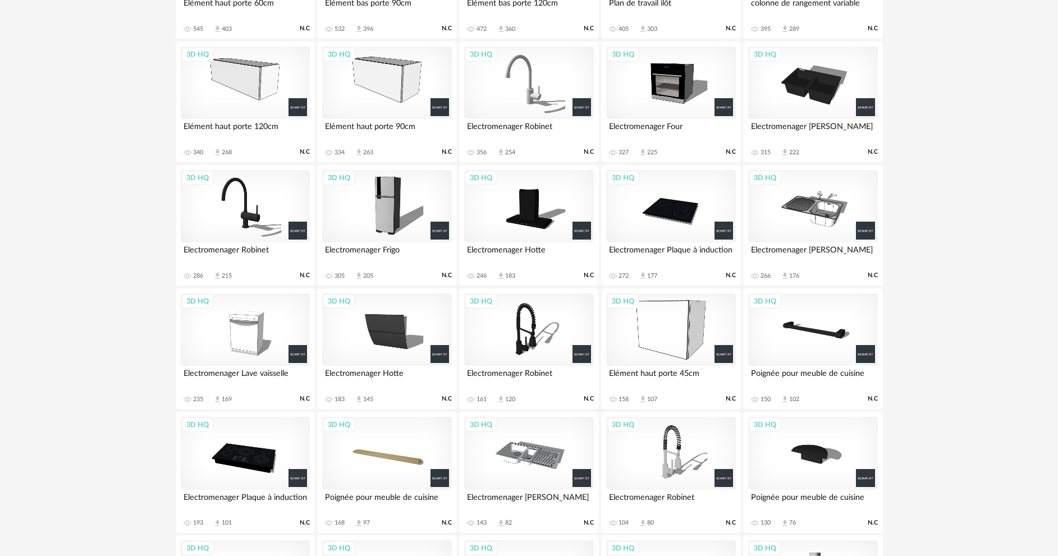
click at [387, 80] on div "3D HQ" at bounding box center [386, 83] width 129 height 73
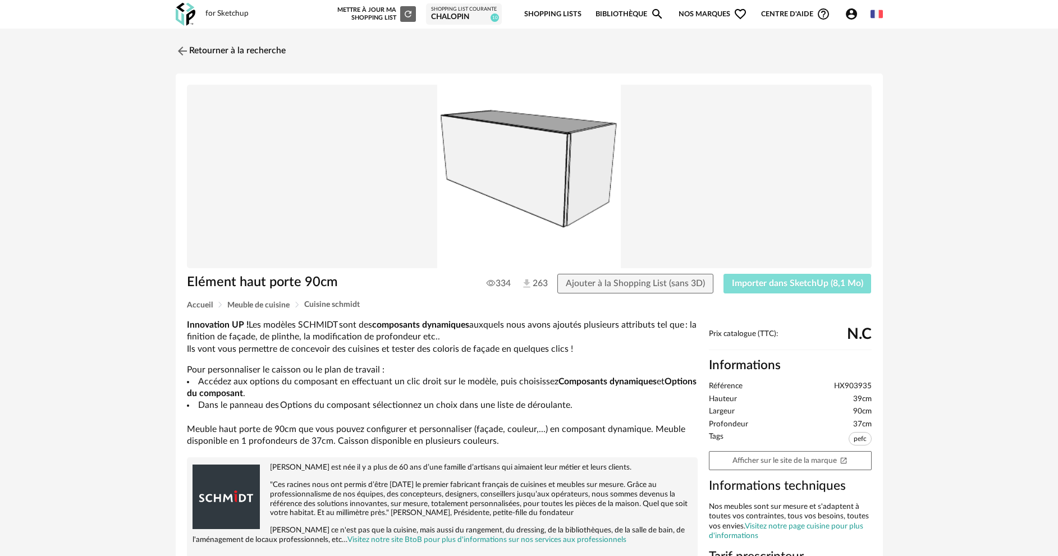
click at [785, 282] on span "Importer dans SketchUp (8,1 Mo)" at bounding box center [797, 283] width 131 height 9
click at [177, 48] on img at bounding box center [181, 51] width 16 height 16
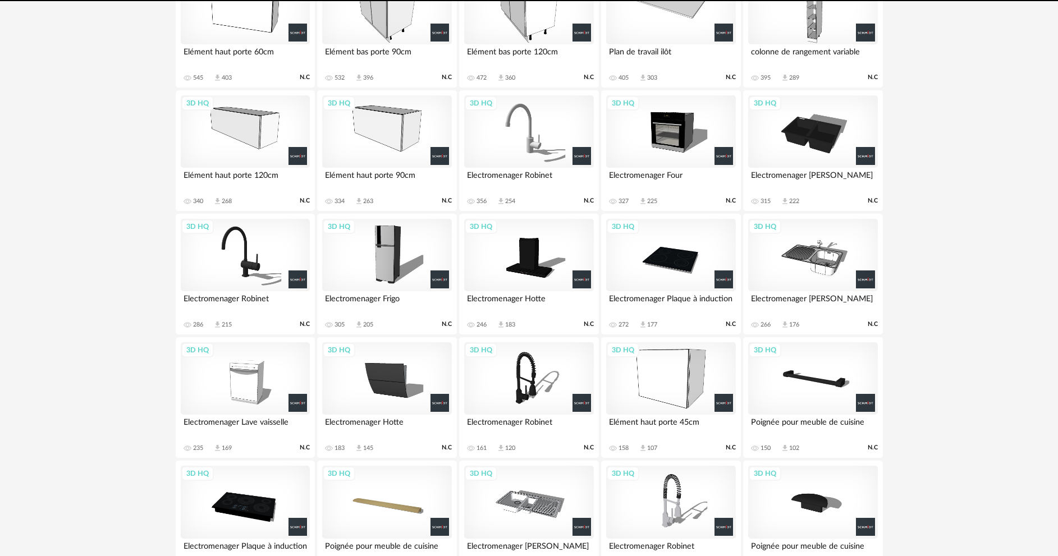
scroll to position [670, 0]
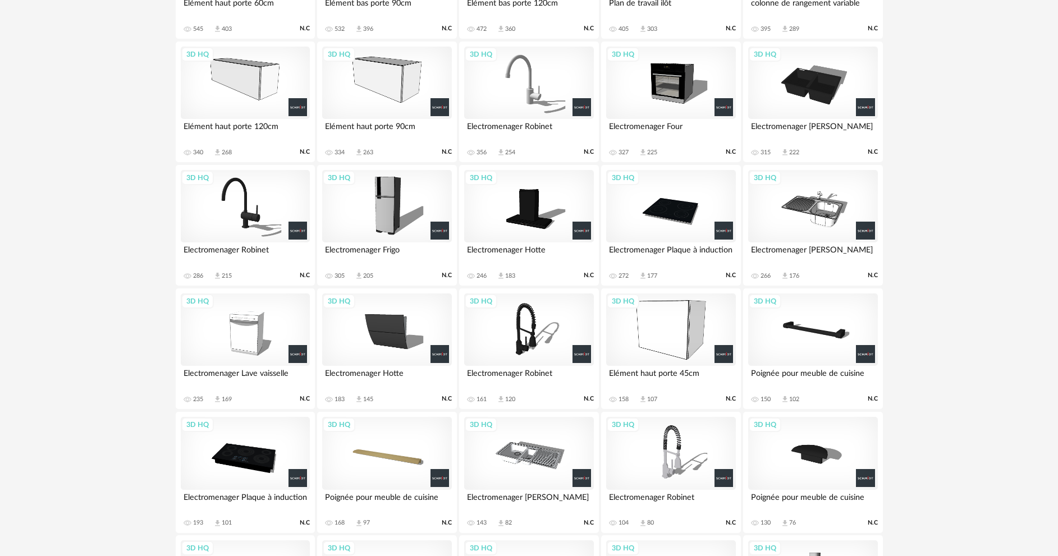
click at [204, 64] on div "3D HQ" at bounding box center [245, 83] width 129 height 73
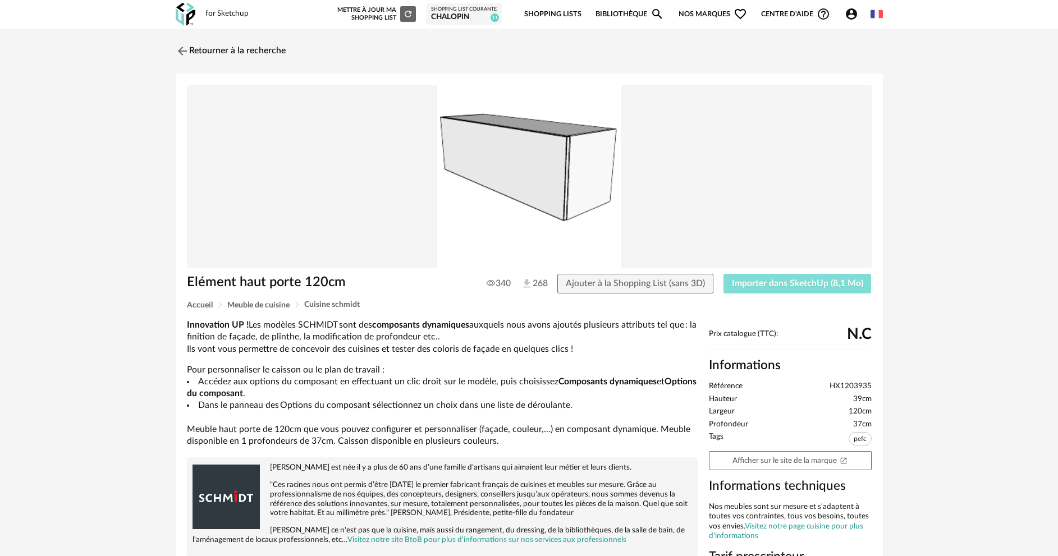
click at [767, 282] on span "Importer dans SketchUp (8,1 Mo)" at bounding box center [797, 283] width 131 height 9
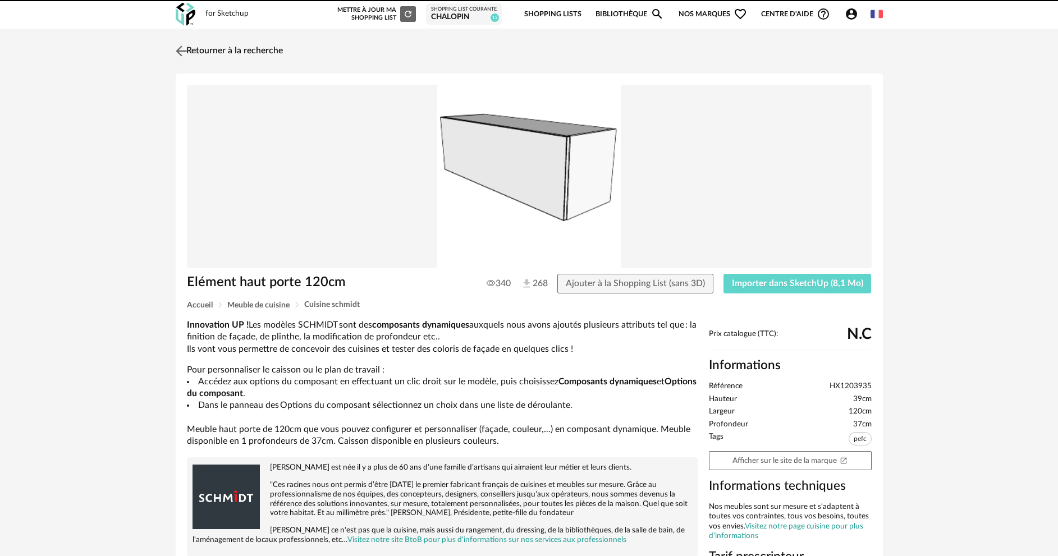
click at [181, 52] on img at bounding box center [181, 51] width 16 height 16
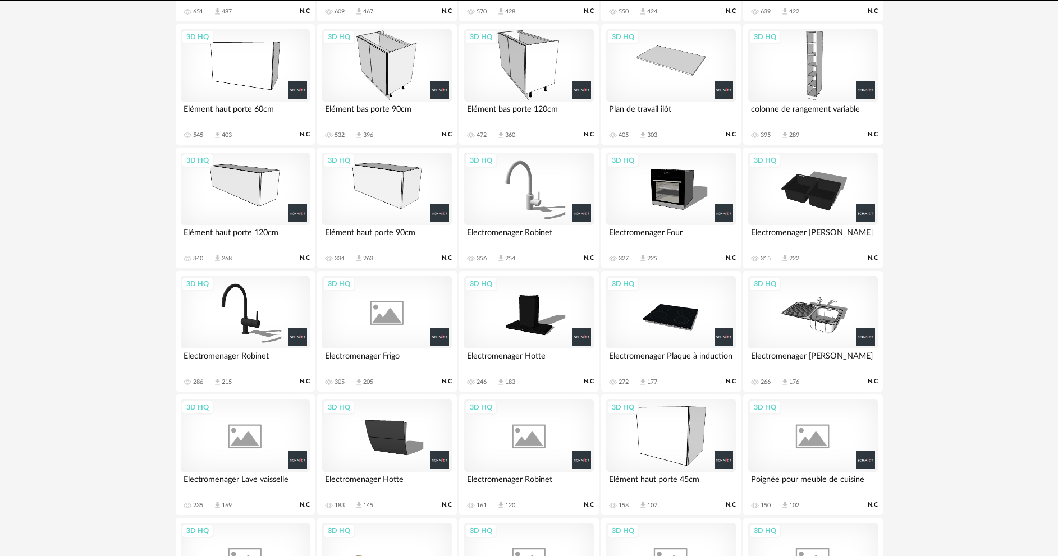
scroll to position [670, 0]
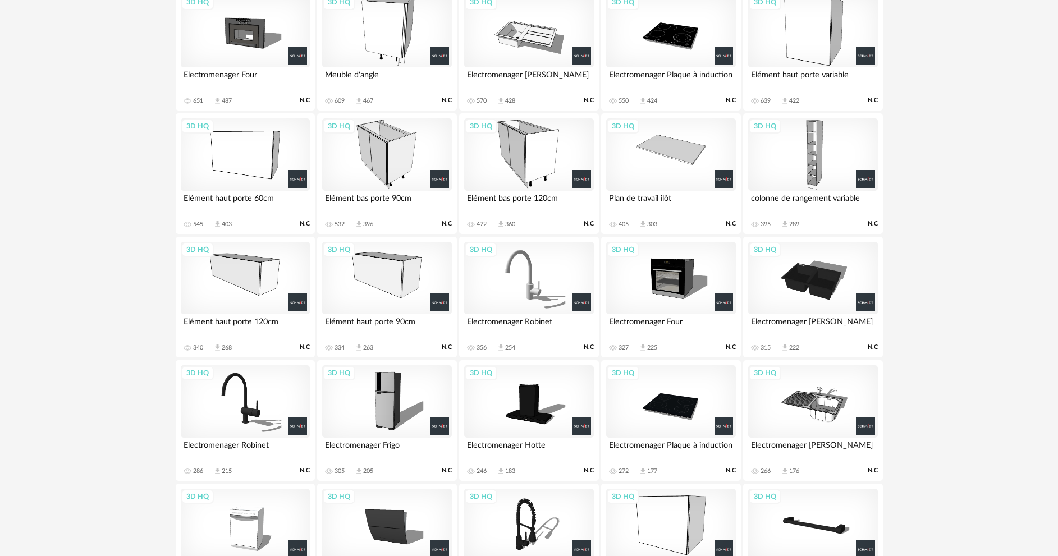
scroll to position [486, 0]
